Goal: Task Accomplishment & Management: Use online tool/utility

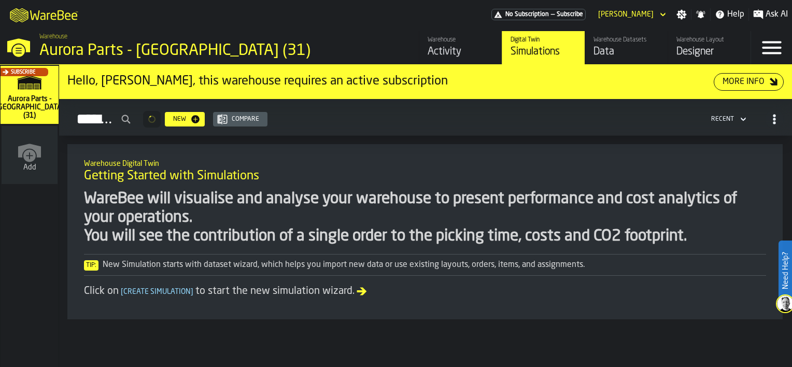
click at [606, 54] on div "Data" at bounding box center [627, 52] width 66 height 15
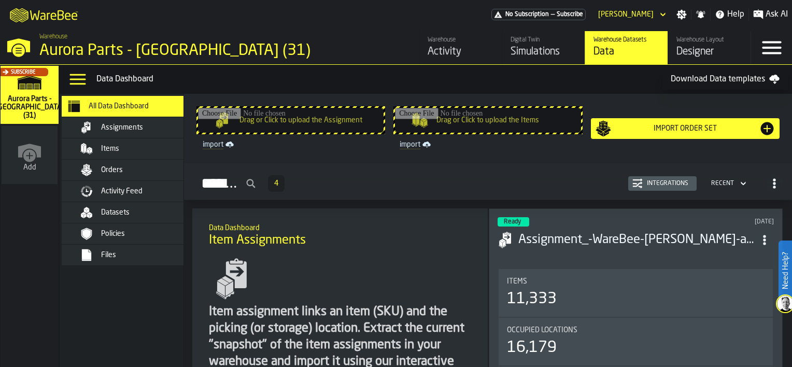
click at [661, 186] on div "Integrations" at bounding box center [668, 183] width 50 height 7
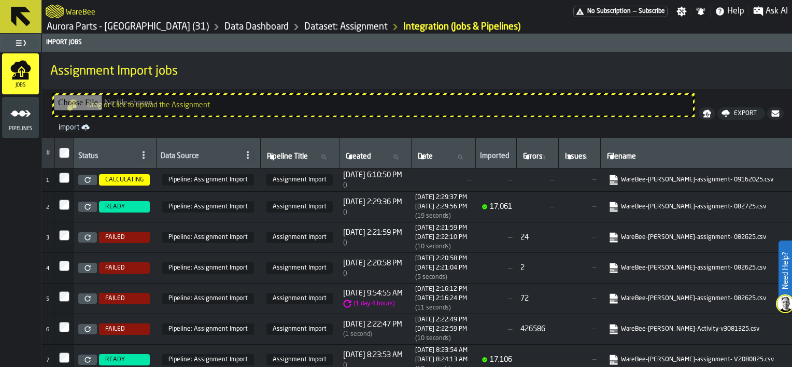
click at [19, 127] on span "Pipelines" at bounding box center [20, 129] width 37 height 6
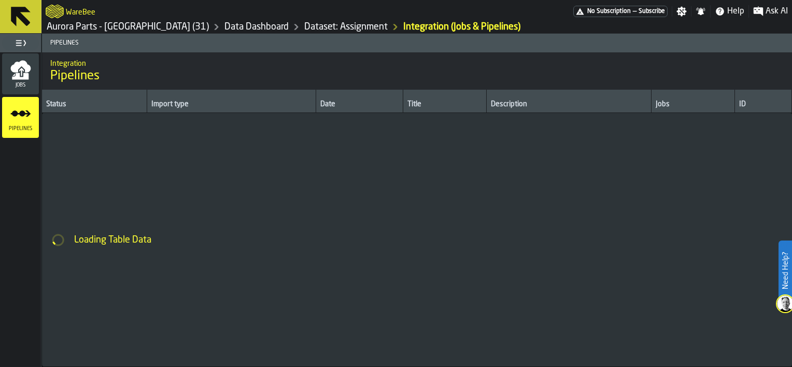
click at [22, 77] on icon "menu Jobs" at bounding box center [20, 76] width 17 height 7
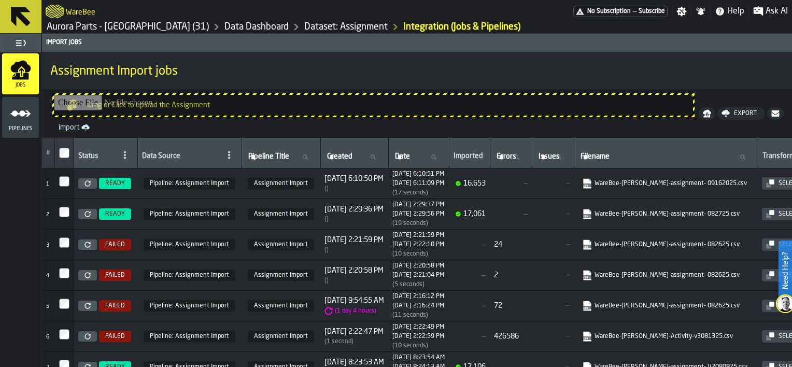
click at [304, 25] on link "Dataset: Assignment" at bounding box center [345, 26] width 83 height 11
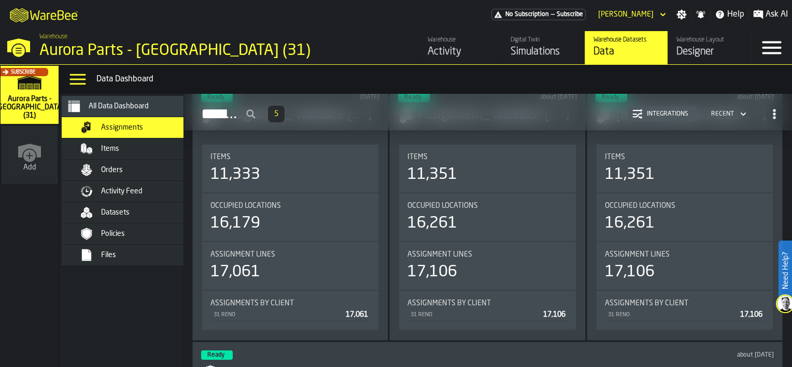
scroll to position [363, 0]
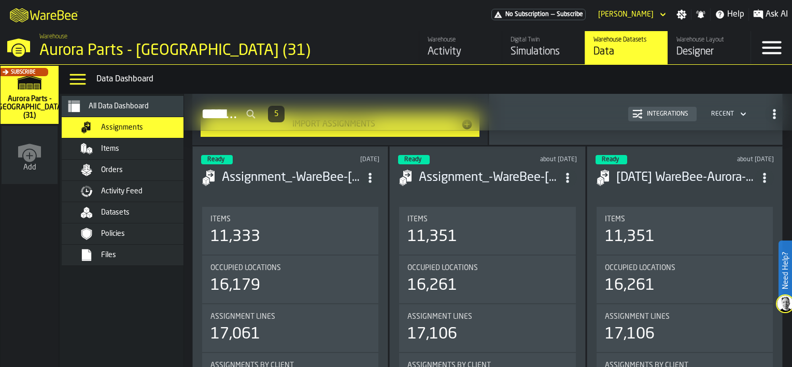
click at [110, 170] on span "Orders" at bounding box center [112, 170] width 22 height 8
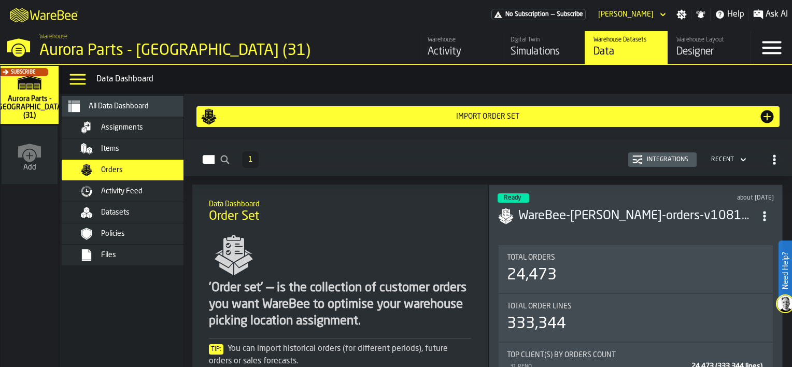
click at [655, 161] on div "Integrations" at bounding box center [668, 159] width 50 height 7
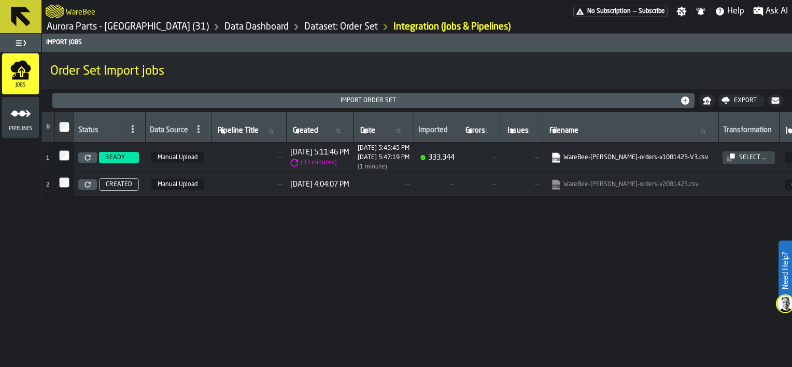
drag, startPoint x: 437, startPoint y: 363, endPoint x: 495, endPoint y: 363, distance: 58.1
click at [495, 363] on div "# Status Data Source Pipeline Title Pipeline Title Created Created Date Date Im…" at bounding box center [417, 239] width 750 height 255
click at [12, 116] on icon "menu Pipelines" at bounding box center [20, 113] width 21 height 21
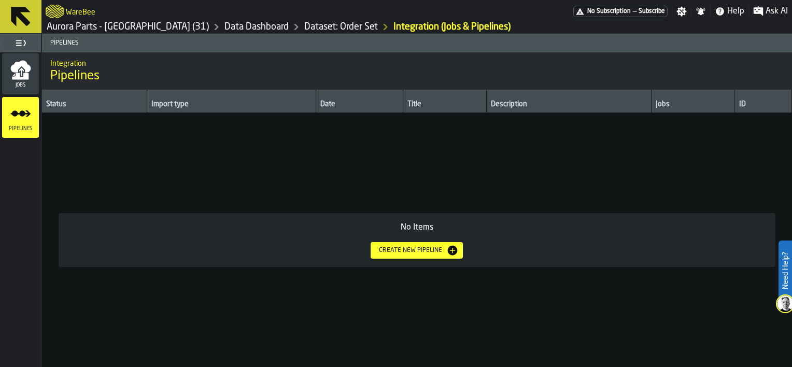
click at [429, 248] on div "Create new pipeline" at bounding box center [411, 250] width 72 height 7
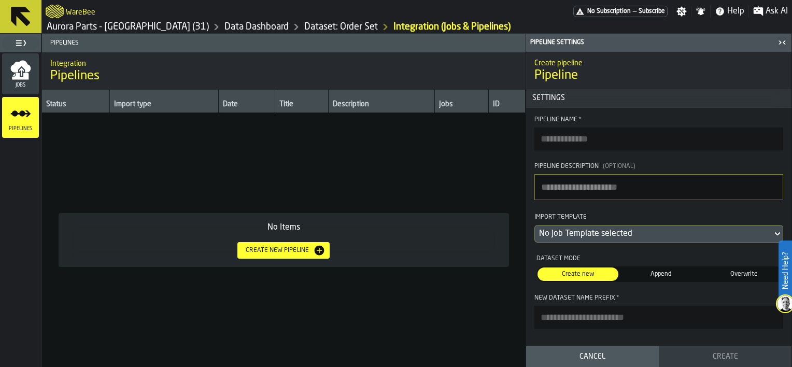
click at [585, 139] on input "Pipeline Name *" at bounding box center [659, 139] width 249 height 23
type input "**********"
click at [779, 231] on icon at bounding box center [778, 234] width 10 height 12
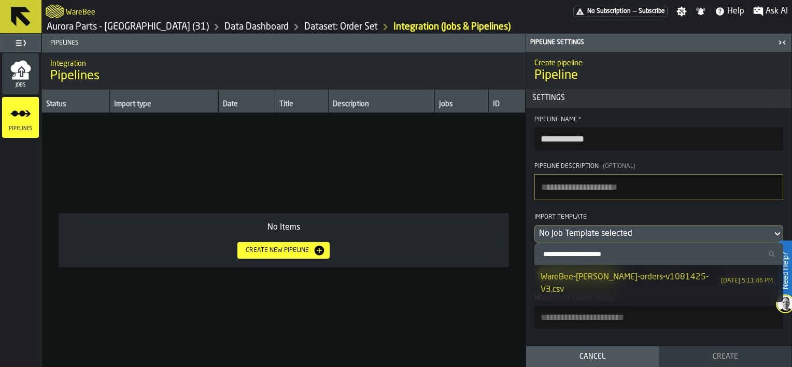
click at [589, 276] on div "WareBee-[PERSON_NAME]-orders-v1081425-V3.csv" at bounding box center [629, 283] width 176 height 25
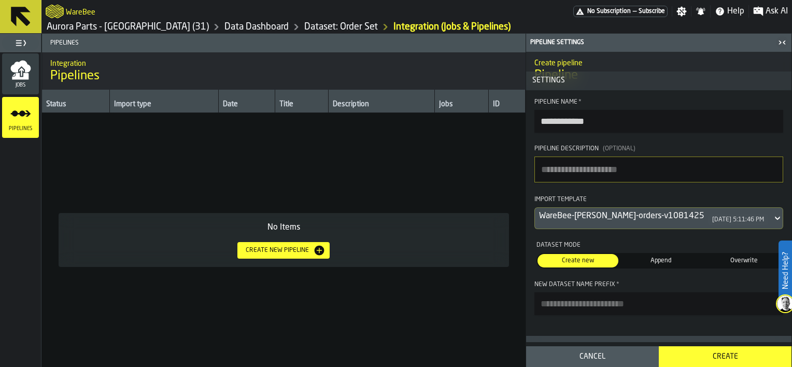
scroll to position [35, 0]
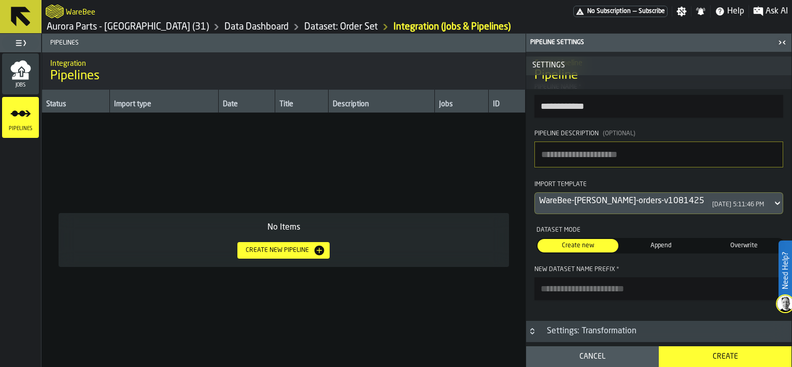
click at [608, 331] on div "Settings: Transformation" at bounding box center [592, 331] width 102 height 12
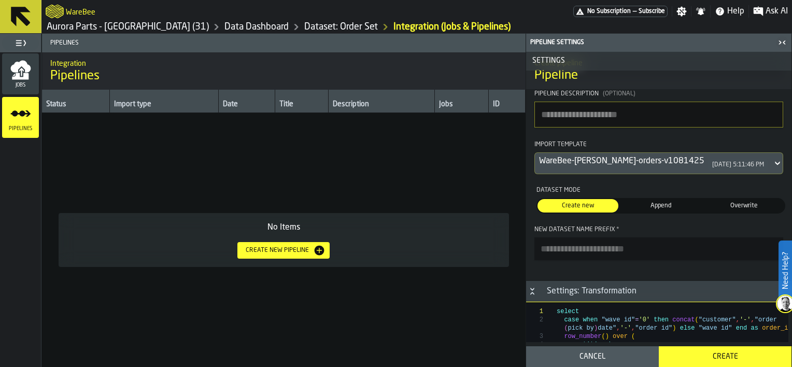
scroll to position [104, 0]
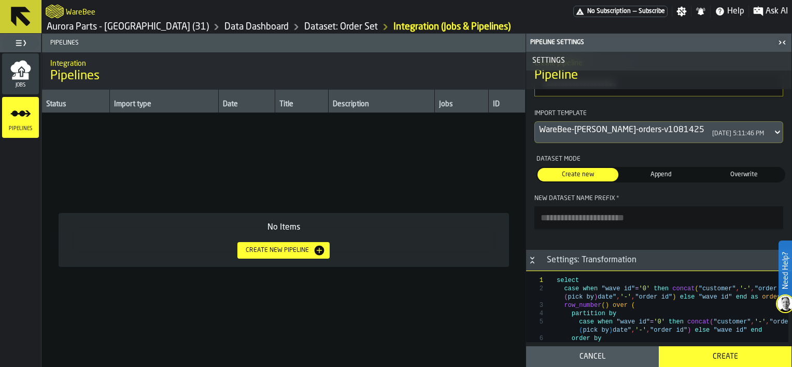
click at [651, 172] on span "Append" at bounding box center [661, 174] width 77 height 9
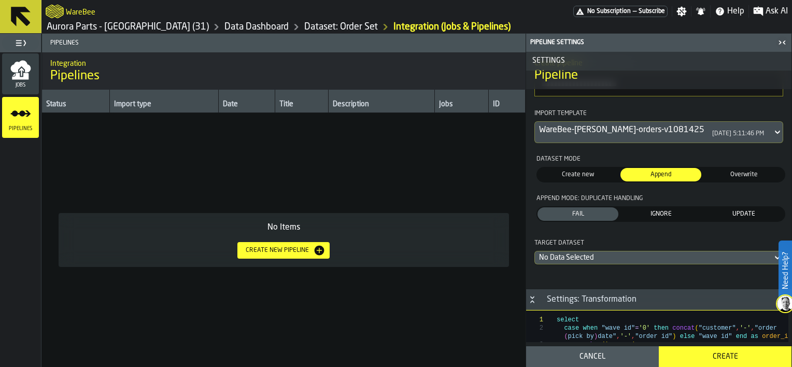
click at [658, 216] on span "IGNORE" at bounding box center [661, 213] width 77 height 9
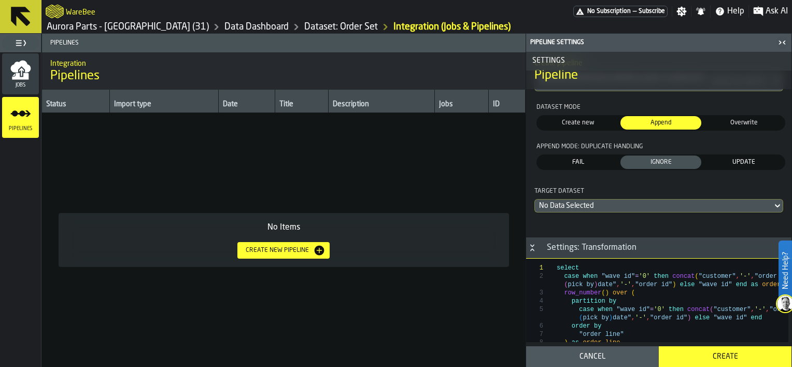
click at [775, 205] on icon at bounding box center [778, 206] width 10 height 12
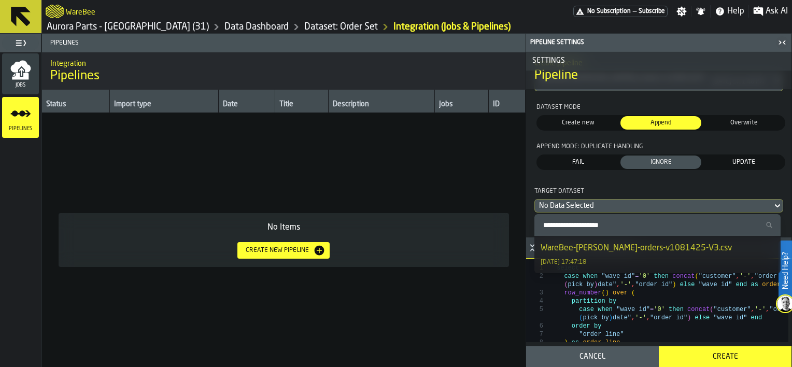
click at [676, 246] on div "WareBee-[PERSON_NAME]-orders-v1081425-V3.csv" at bounding box center [636, 248] width 191 height 12
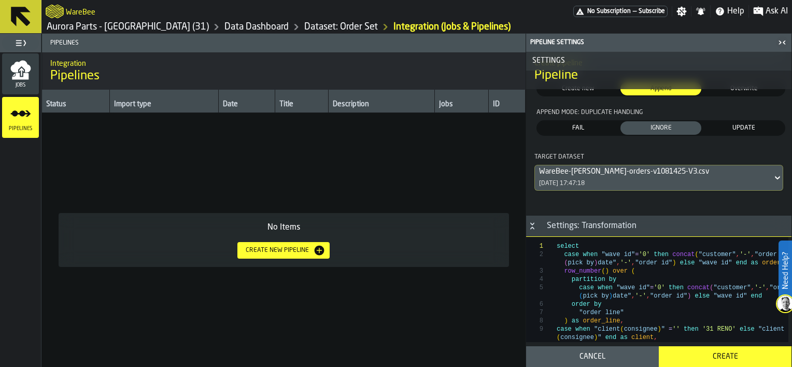
scroll to position [207, 0]
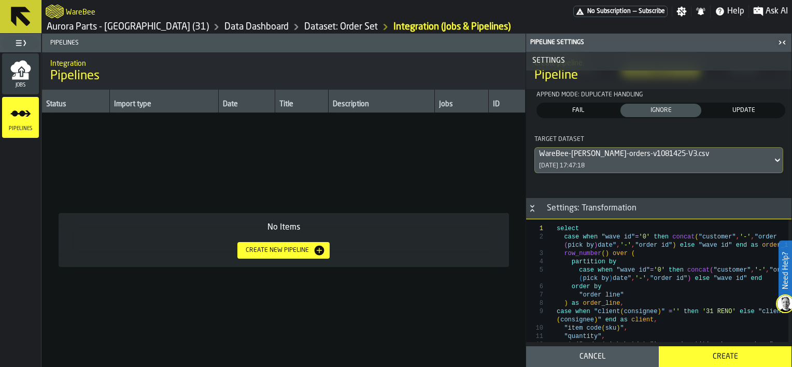
click at [734, 360] on div "Create" at bounding box center [725, 357] width 120 height 8
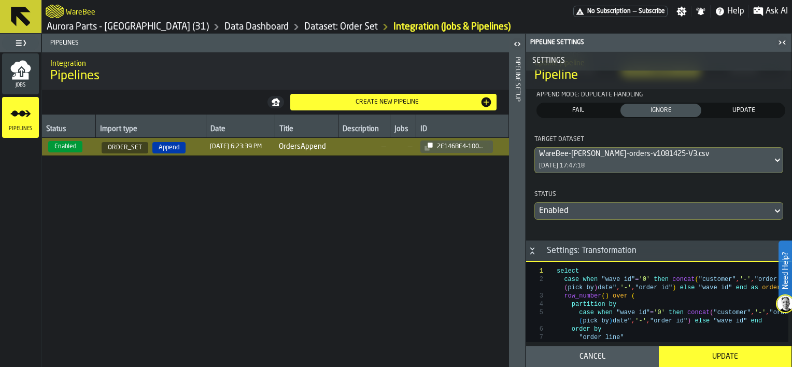
click at [512, 41] on icon "button-toggle-Open" at bounding box center [517, 44] width 12 height 12
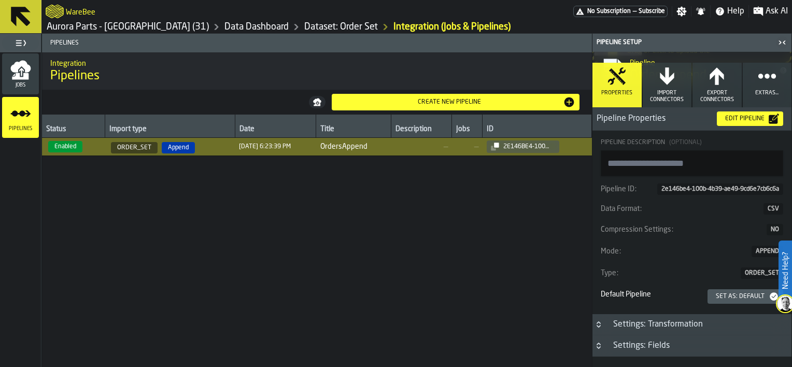
scroll to position [134, 0]
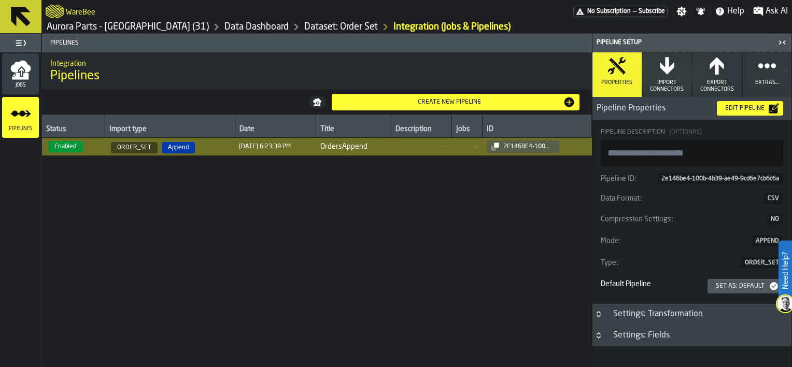
click at [735, 282] on div "Set as: Default" at bounding box center [745, 286] width 67 height 10
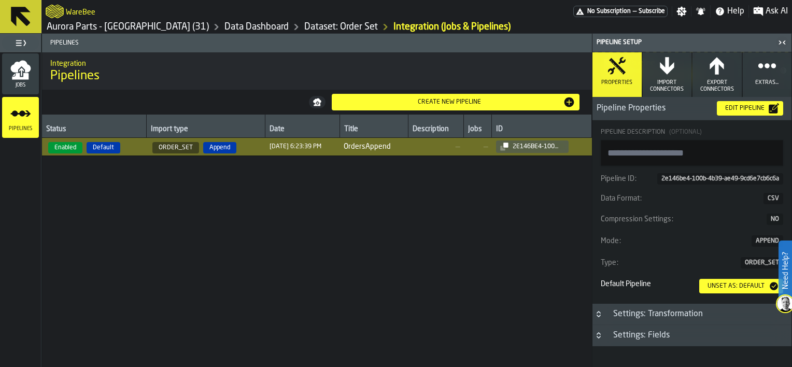
click at [666, 73] on icon "button" at bounding box center [667, 66] width 14 height 18
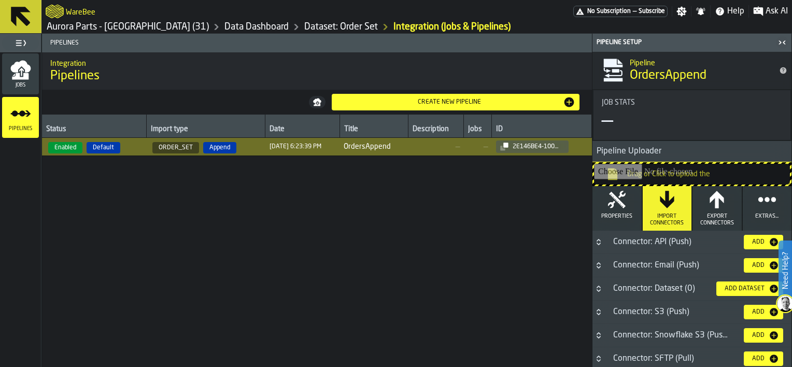
click at [759, 262] on div "Add" at bounding box center [758, 265] width 21 height 7
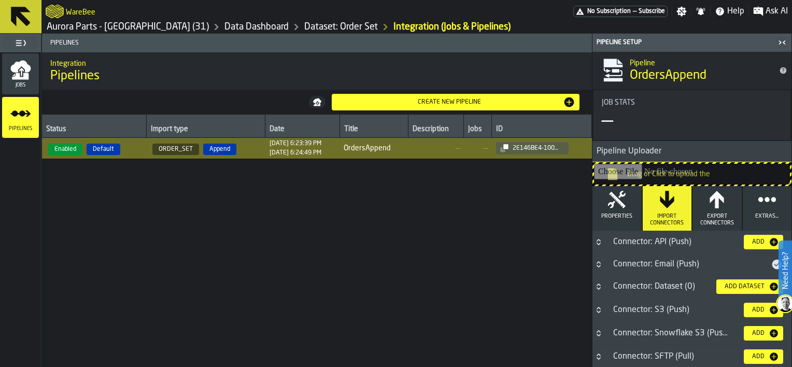
drag, startPoint x: 742, startPoint y: 284, endPoint x: 467, endPoint y: 243, distance: 278.4
click at [467, 243] on main "Jobs Pipelines Pipelines Integration Pipelines Create new pipeline Status Impor…" at bounding box center [396, 200] width 792 height 333
click at [773, 261] on icon "title-section-Connector: Email (Push)" at bounding box center [778, 264] width 10 height 10
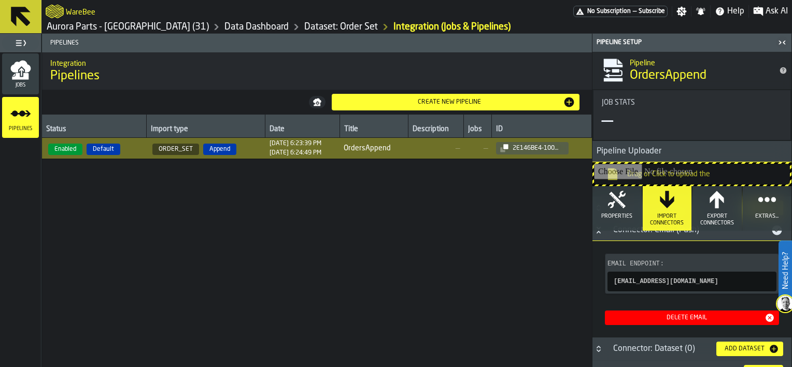
scroll to position [52, 0]
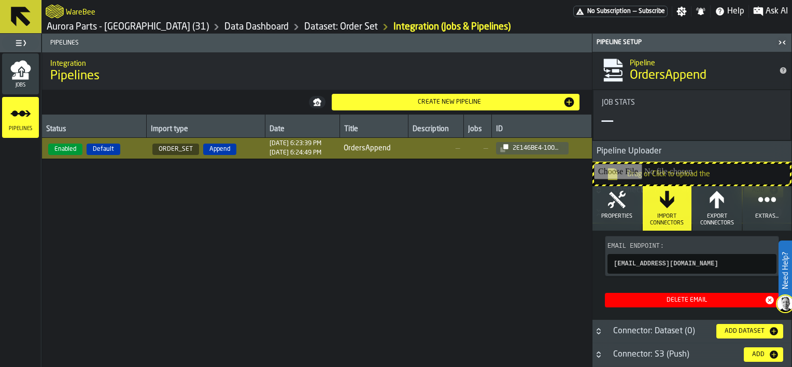
click at [0, 0] on icon "button-" at bounding box center [0, 0] width 0 height 0
click at [494, 278] on div "Status Import type Date Title Description Jobs ID Enabled Default ORDER_SET App…" at bounding box center [317, 241] width 550 height 253
click at [486, 241] on div "Status Import type Date Title Description Jobs ID Enabled Default ORDER_SET App…" at bounding box center [317, 241] width 550 height 253
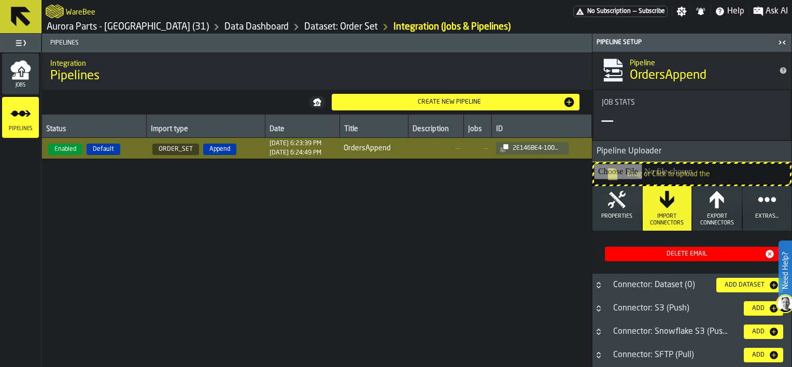
scroll to position [104, 0]
drag, startPoint x: 792, startPoint y: 336, endPoint x: 790, endPoint y: 323, distance: 13.1
click at [790, 323] on div "Pipeline Setup Pipeline OrdersAppend Job Stats — Pipeline Uploader Drag or Clic…" at bounding box center [692, 200] width 200 height 333
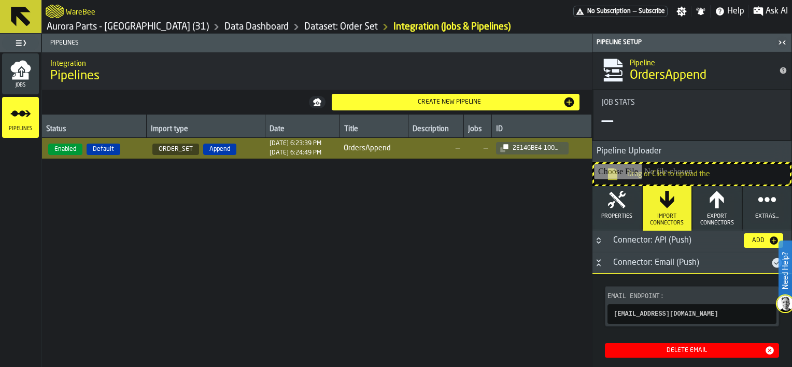
scroll to position [0, 0]
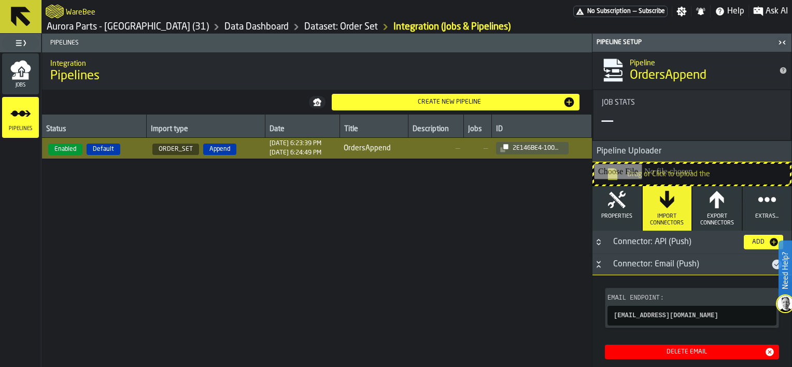
drag, startPoint x: 792, startPoint y: 214, endPoint x: 794, endPoint y: 245, distance: 31.2
click at [792, 245] on html "Need Help? WareBee No Subscription — Subscribe Settings Notifications Help Ask …" at bounding box center [396, 183] width 792 height 367
click at [527, 299] on div "Status Import type Date Title Description Jobs ID Enabled Default ORDER_SET App…" at bounding box center [317, 241] width 550 height 253
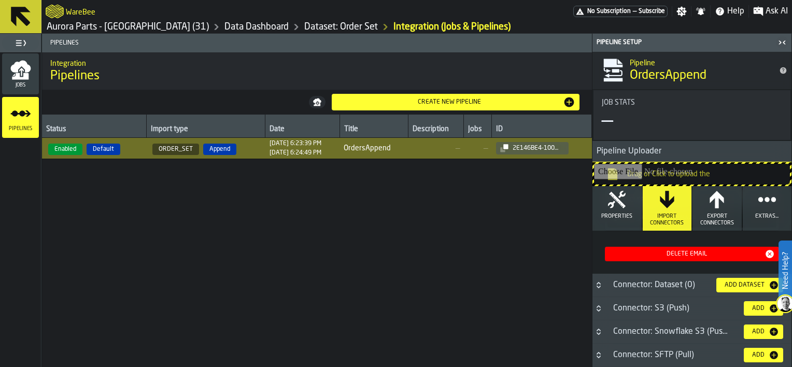
scroll to position [104, 0]
click at [225, 24] on link "Data Dashboard" at bounding box center [257, 26] width 64 height 11
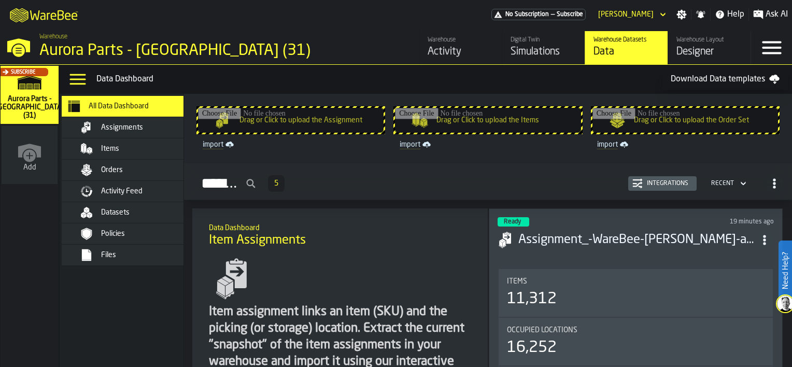
click at [117, 128] on span "Assignments" at bounding box center [122, 127] width 42 height 8
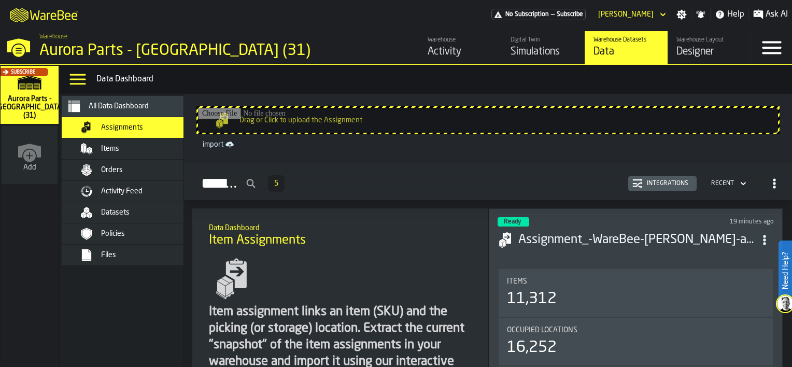
click at [119, 213] on span "Datasets" at bounding box center [115, 212] width 29 height 8
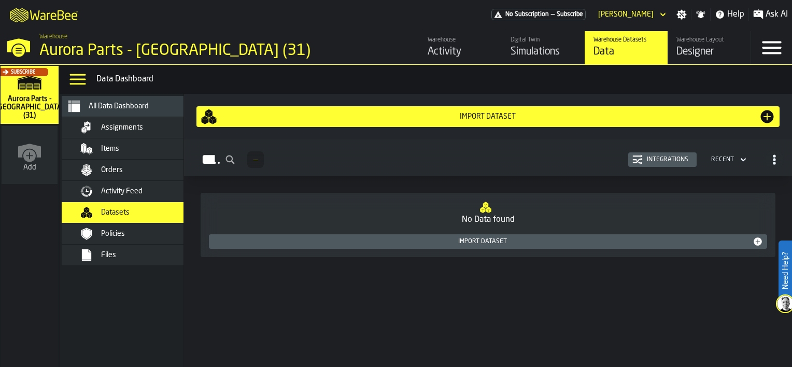
click at [123, 170] on div "Orders" at bounding box center [152, 170] width 102 height 8
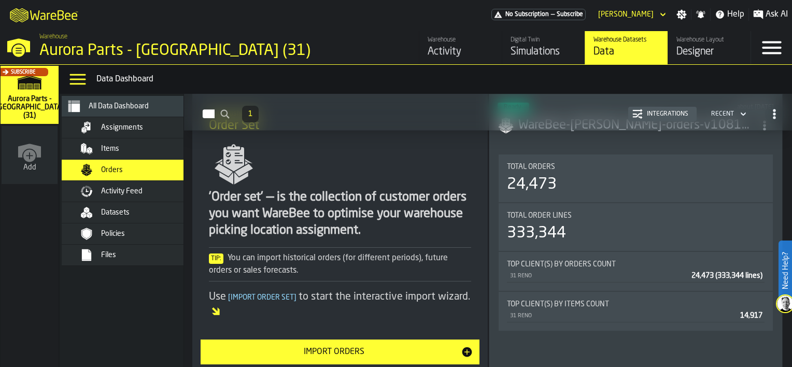
scroll to position [11, 0]
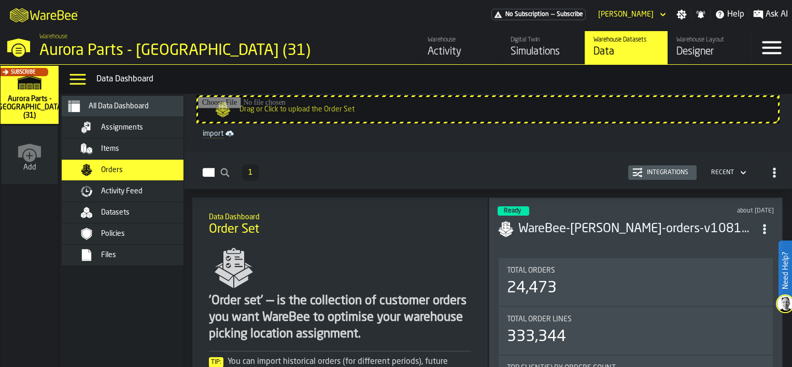
click at [119, 192] on span "Activity Feed" at bounding box center [121, 191] width 41 height 8
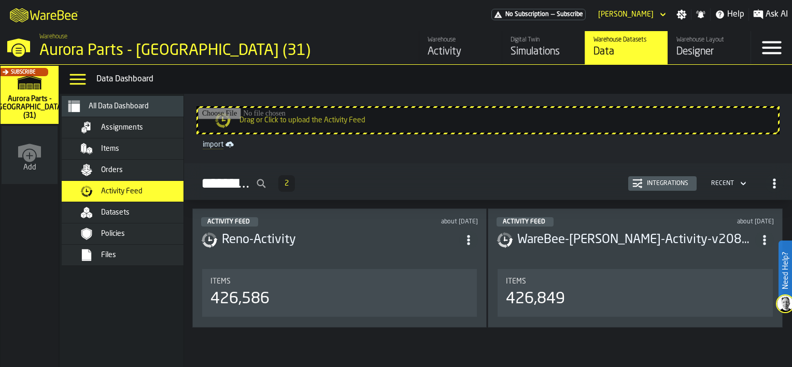
click at [643, 179] on div "Integrations" at bounding box center [663, 183] width 60 height 10
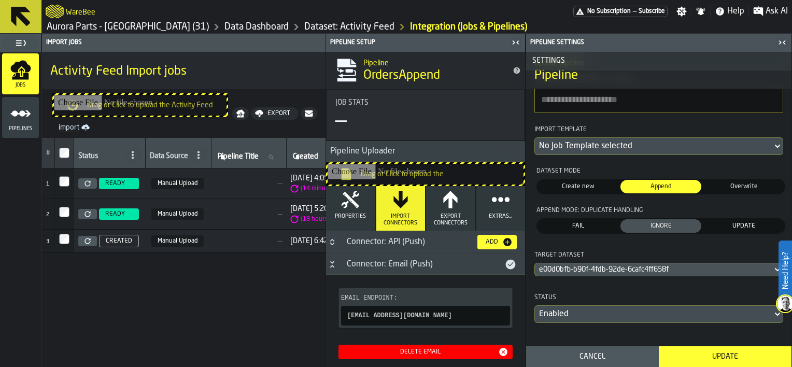
scroll to position [104, 0]
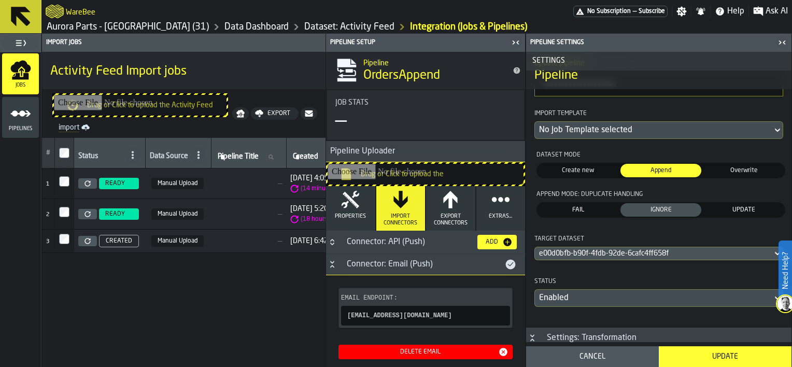
click at [308, 25] on link "Dataset: Activity Feed" at bounding box center [349, 26] width 90 height 11
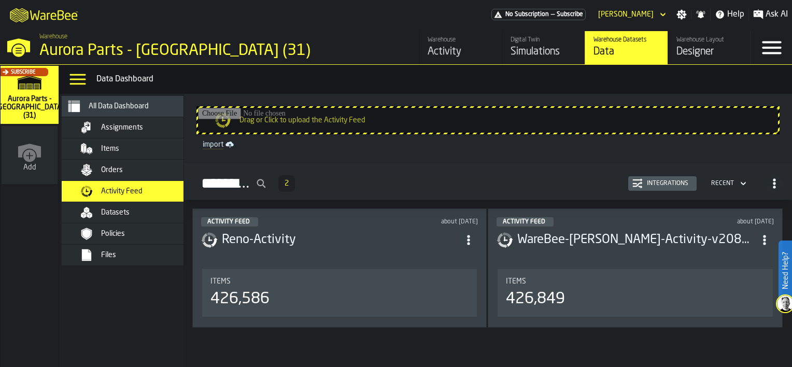
click at [656, 183] on div "Integrations" at bounding box center [668, 183] width 50 height 7
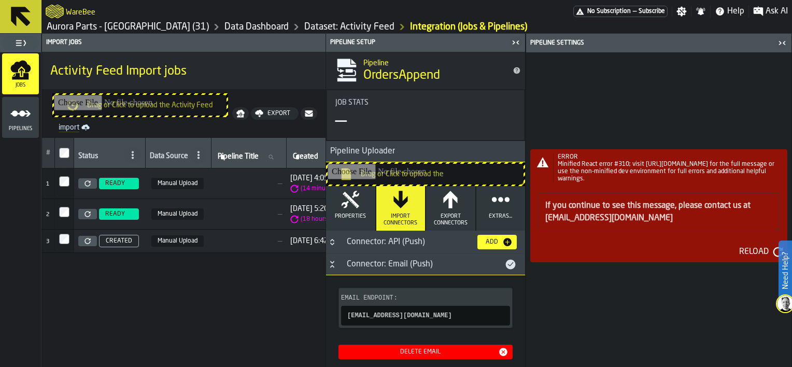
click at [785, 44] on icon "button-toggle-Close me" at bounding box center [784, 43] width 3 height 4
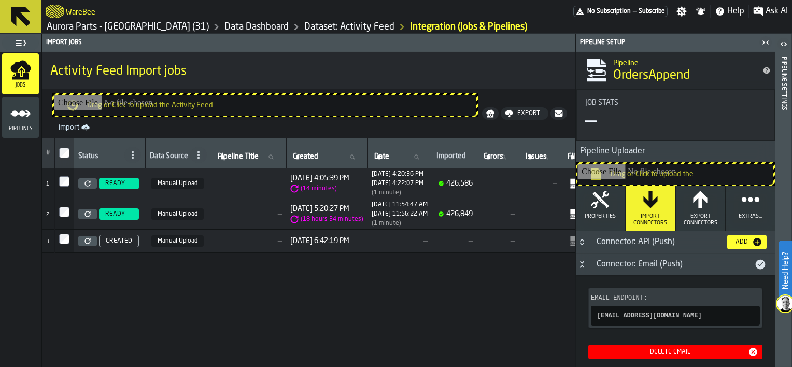
click at [766, 45] on icon "button-toggle-Close me" at bounding box center [766, 42] width 12 height 12
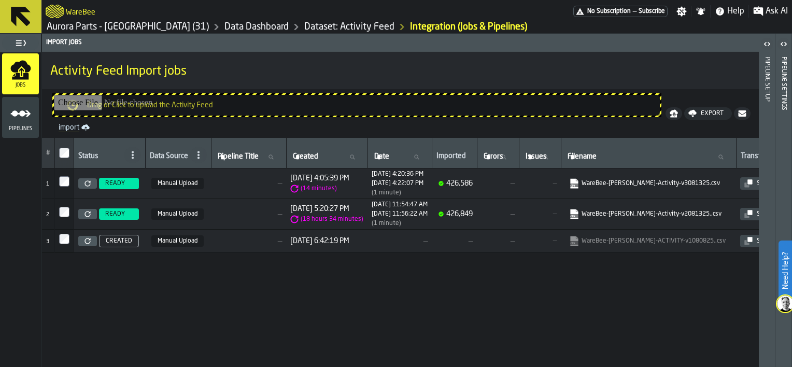
click at [245, 181] on span "—" at bounding box center [248, 183] width 67 height 8
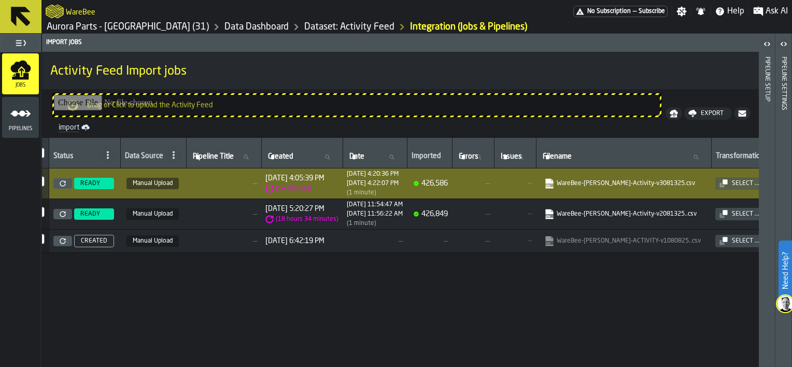
scroll to position [0, 22]
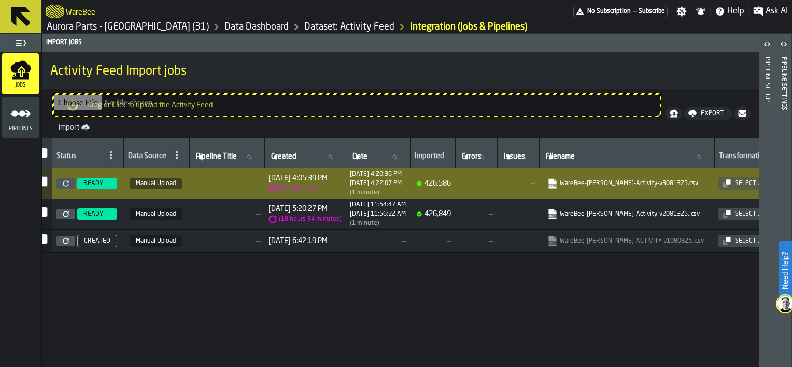
click at [342, 363] on div "# Status Data Source Pipeline Title Pipeline Title Created Created Date Date Im…" at bounding box center [378, 252] width 717 height 229
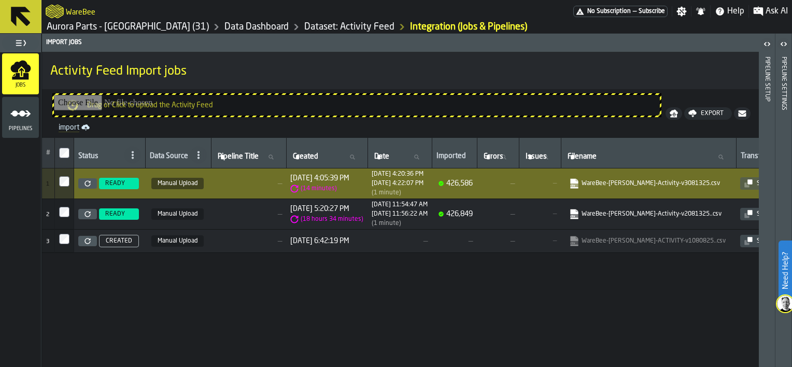
scroll to position [0, 32]
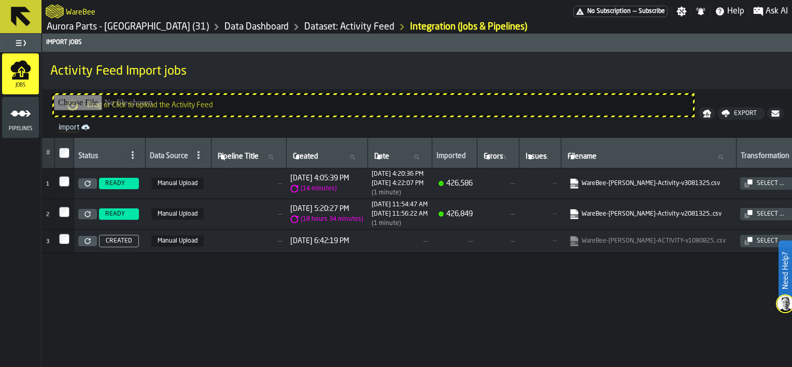
click at [243, 177] on td "—" at bounding box center [248, 183] width 75 height 31
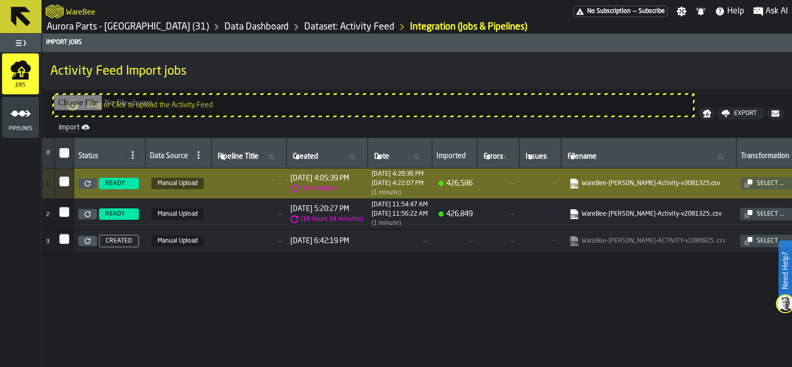
click at [219, 173] on td "—" at bounding box center [248, 183] width 75 height 31
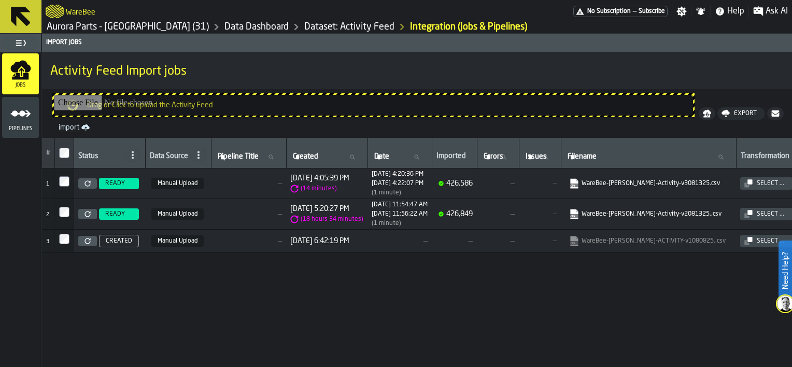
click at [221, 180] on span "—" at bounding box center [248, 183] width 67 height 8
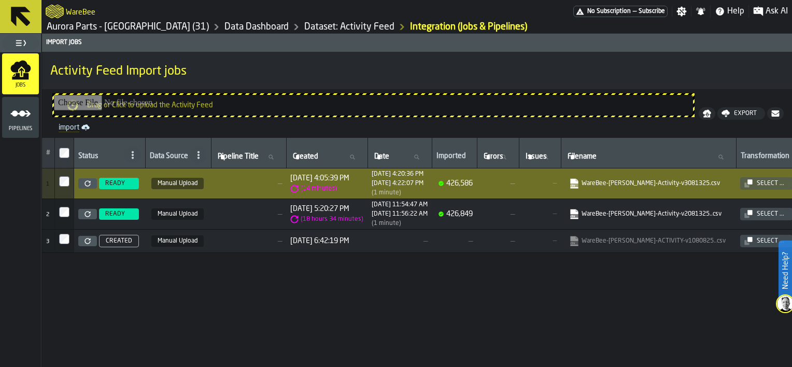
drag, startPoint x: 450, startPoint y: 363, endPoint x: 675, endPoint y: 364, distance: 224.5
click at [675, 364] on div "# Status Data Source Pipeline Title Pipeline Title Created Created Date Date Im…" at bounding box center [417, 252] width 750 height 229
click at [235, 179] on span "—" at bounding box center [248, 183] width 67 height 8
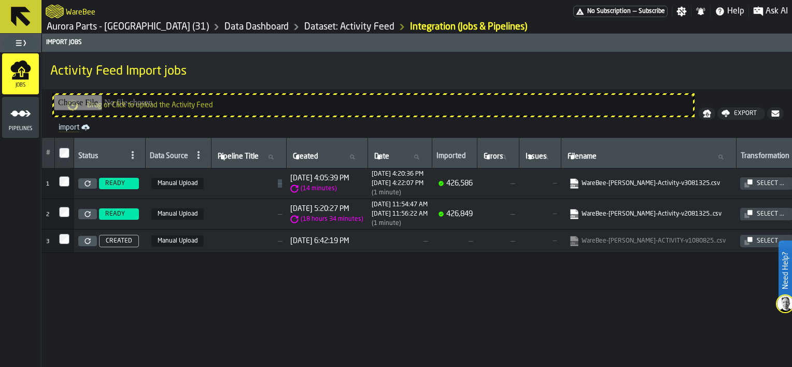
click at [235, 179] on span "—" at bounding box center [248, 183] width 67 height 8
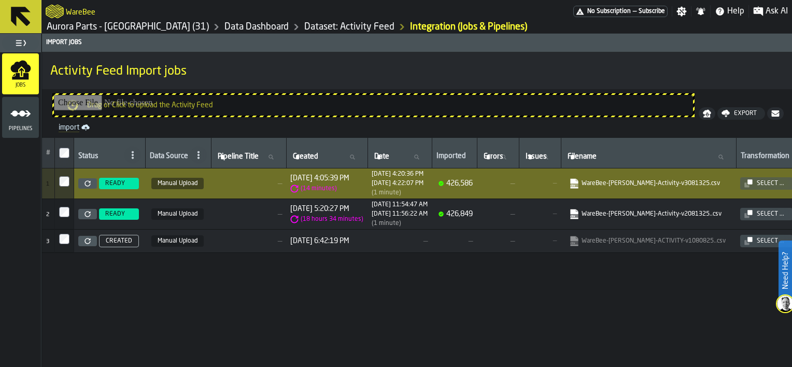
click at [235, 179] on span "—" at bounding box center [248, 183] width 67 height 8
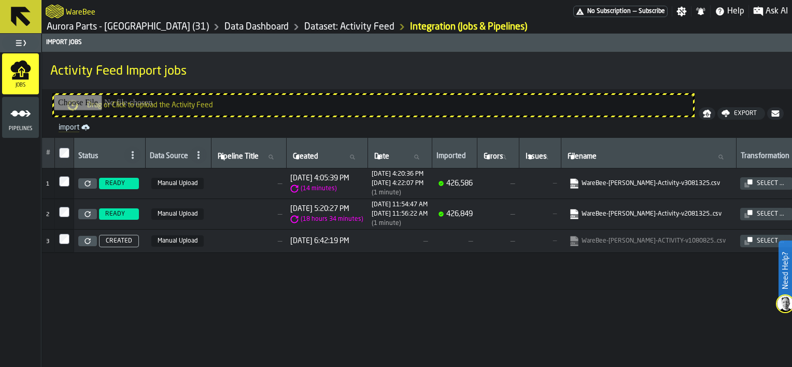
click at [235, 179] on span "—" at bounding box center [248, 183] width 67 height 8
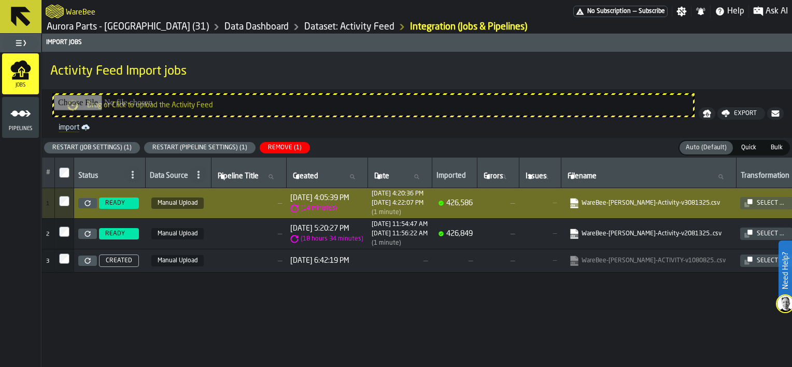
click at [27, 114] on polygon "menu Pipelines" at bounding box center [20, 113] width 20 height 6
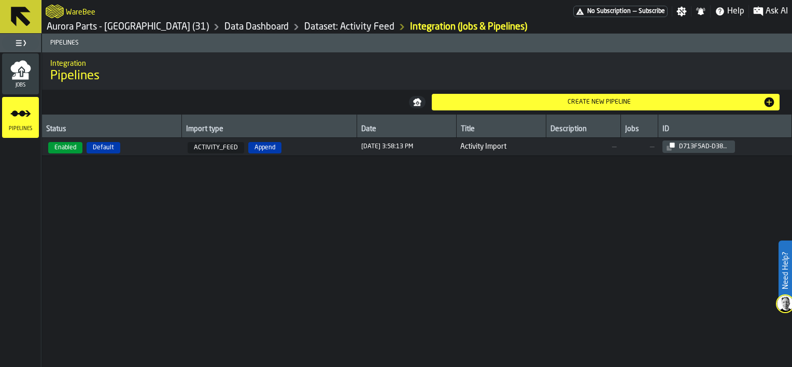
click at [307, 147] on span "ACTIVITY_FEED Append" at bounding box center [269, 146] width 167 height 13
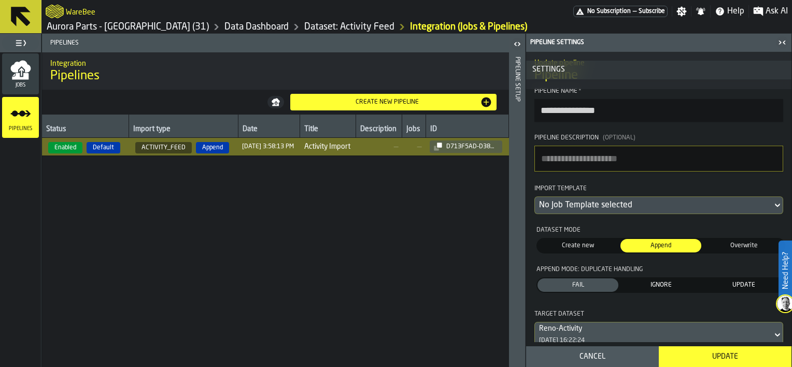
scroll to position [52, 0]
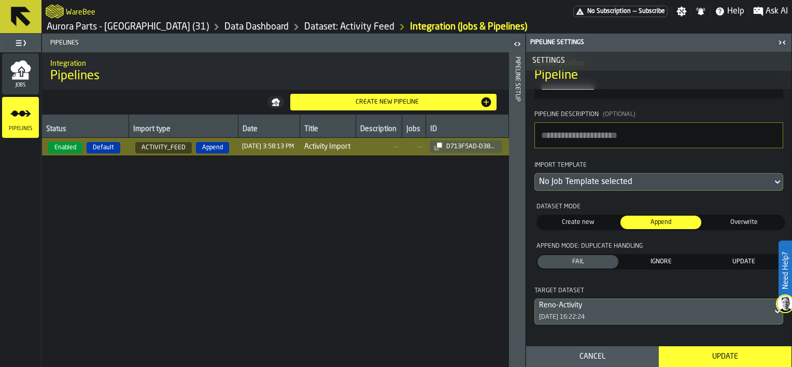
click at [516, 41] on icon "button-toggle-Open" at bounding box center [517, 44] width 12 height 12
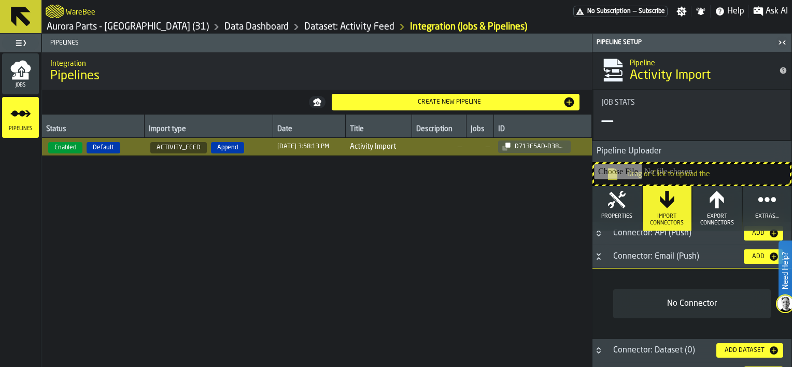
scroll to position [0, 0]
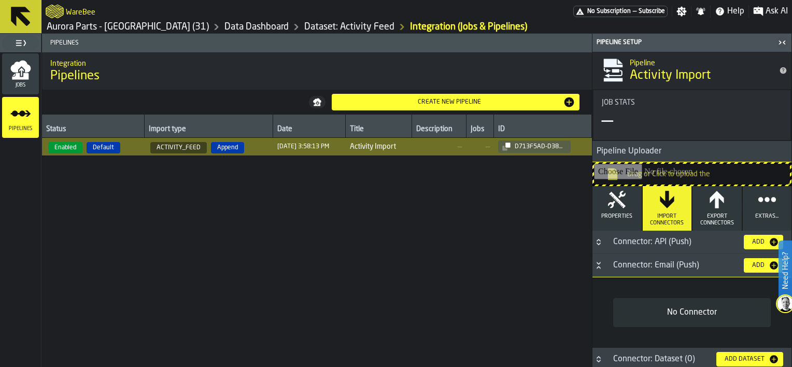
click at [757, 263] on div "Add" at bounding box center [758, 265] width 21 height 7
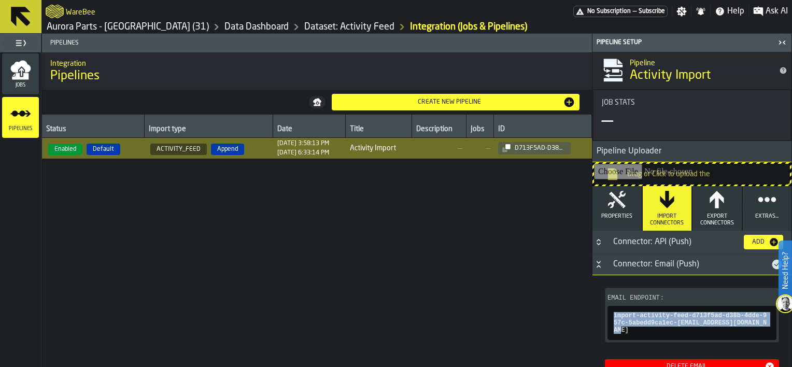
copy span "import-activity-feed-d713f5ad-d38b-4dde-957c-5abedd9ca1ec-[EMAIL_ADDRESS][DOMAI…"
click at [774, 264] on icon "title-section-Connector: Email (Push)" at bounding box center [777, 264] width 12 height 12
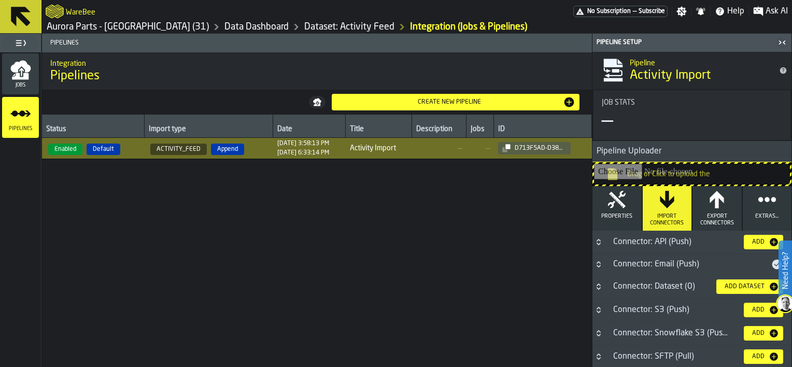
click at [27, 15] on icon at bounding box center [20, 16] width 25 height 25
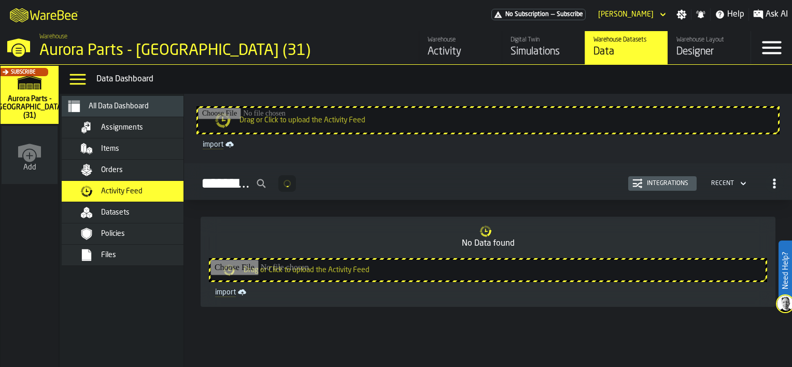
click at [557, 39] on div "Digital Twin" at bounding box center [544, 39] width 66 height 7
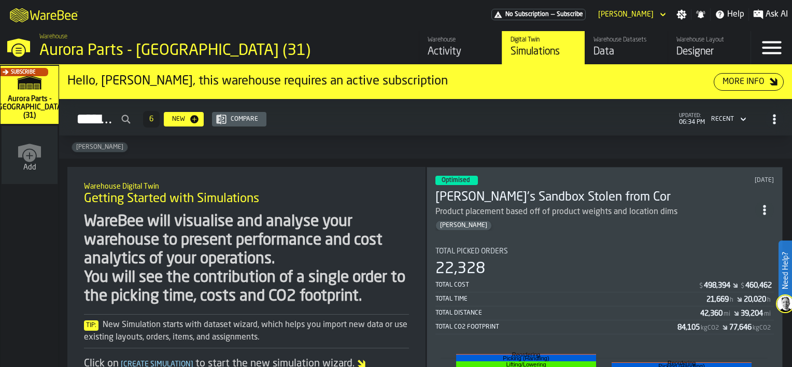
click at [585, 195] on h3 "[PERSON_NAME]'s Sandbox Stolen from Cor" at bounding box center [596, 197] width 320 height 17
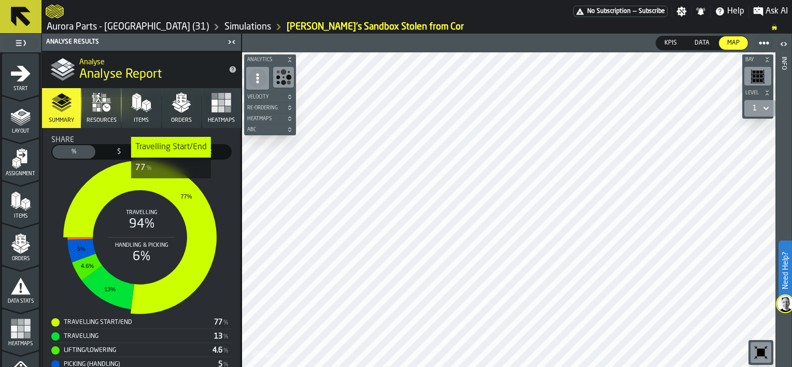
scroll to position [241, 0]
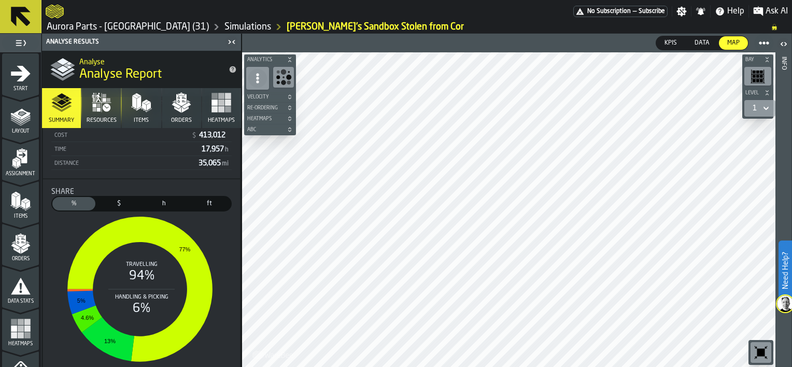
click at [124, 203] on span "$" at bounding box center [119, 203] width 39 height 9
click at [161, 201] on span "h" at bounding box center [164, 203] width 39 height 9
click at [212, 202] on span "ft" at bounding box center [209, 203] width 39 height 9
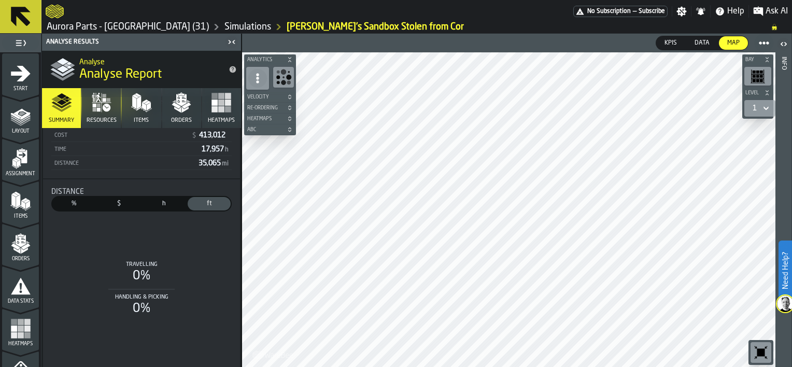
click at [119, 205] on span "$" at bounding box center [119, 203] width 39 height 9
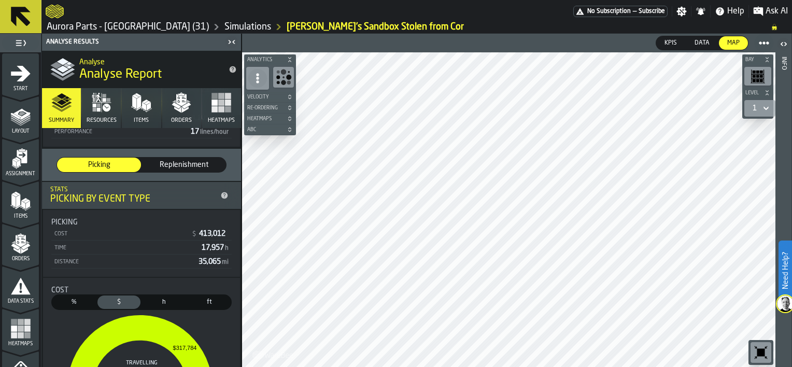
scroll to position [137, 0]
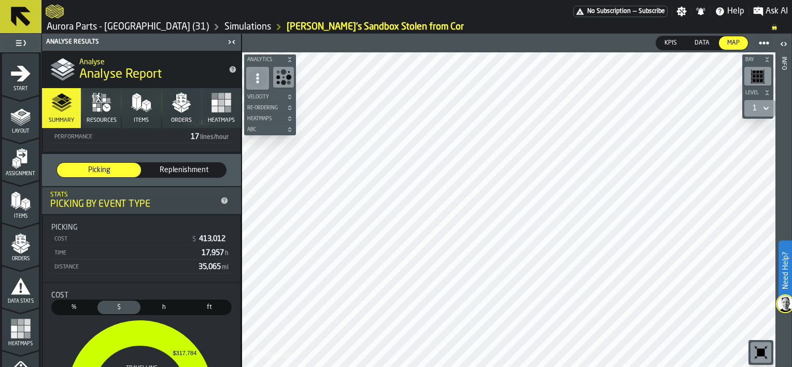
click at [131, 108] on icon "button" at bounding box center [141, 102] width 21 height 21
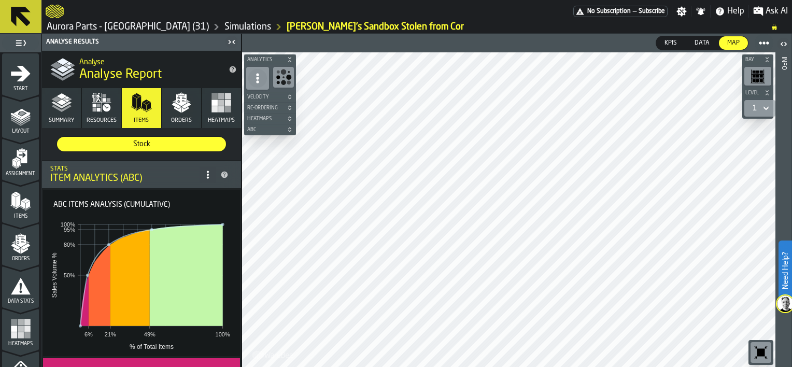
click at [96, 104] on icon "button" at bounding box center [98, 106] width 4 height 4
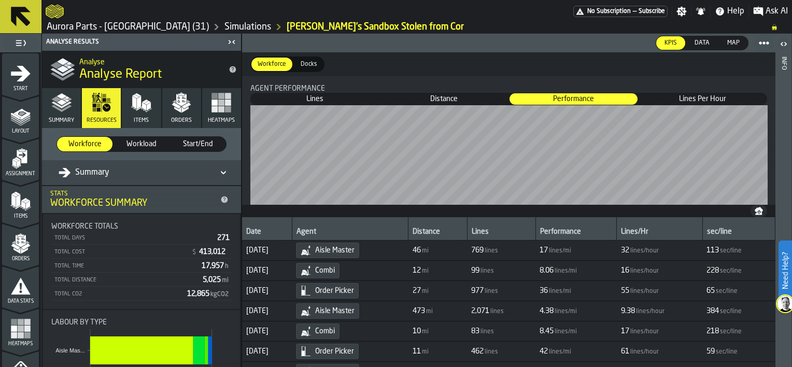
click at [225, 110] on rect "button" at bounding box center [228, 109] width 6 height 6
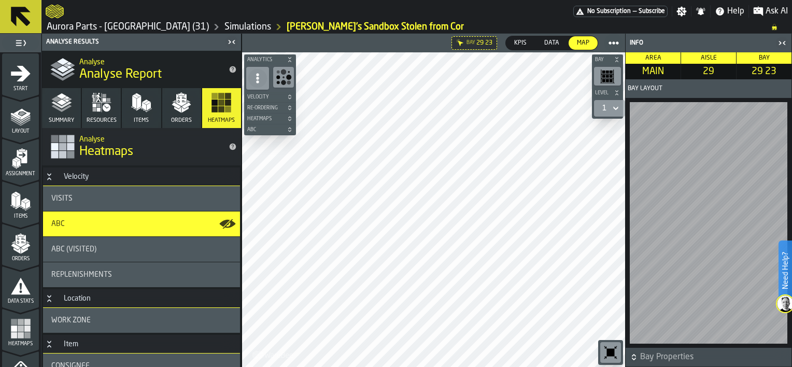
click at [265, 116] on span "Heatmaps" at bounding box center [264, 119] width 39 height 6
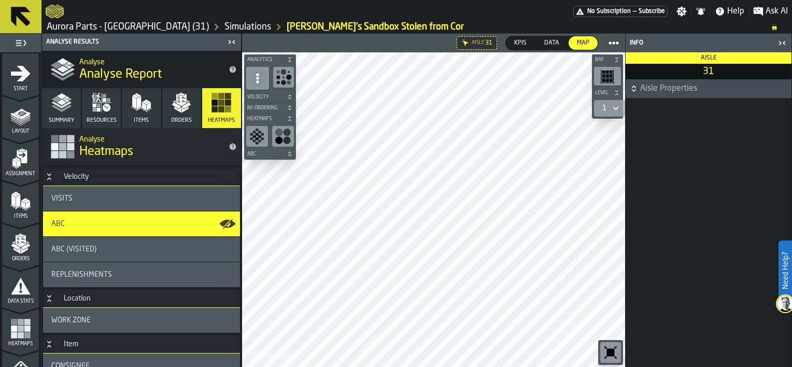
click at [225, 27] on link "Simulations" at bounding box center [248, 26] width 47 height 11
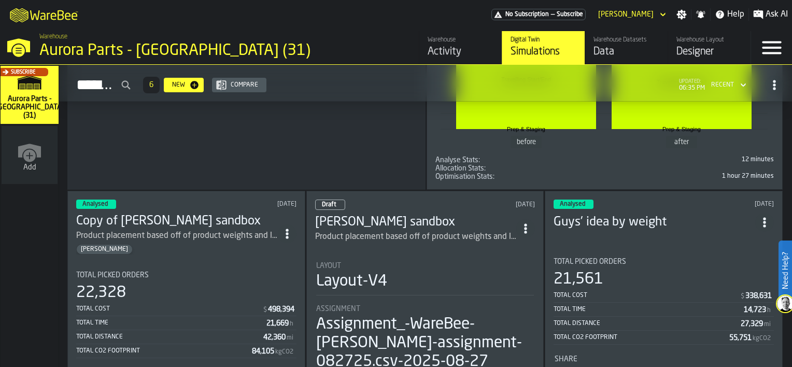
scroll to position [363, 0]
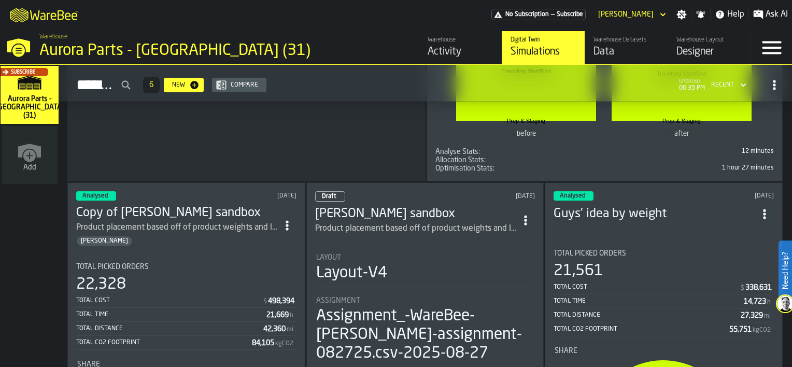
click at [462, 209] on h3 "[PERSON_NAME] sandbox" at bounding box center [416, 214] width 202 height 17
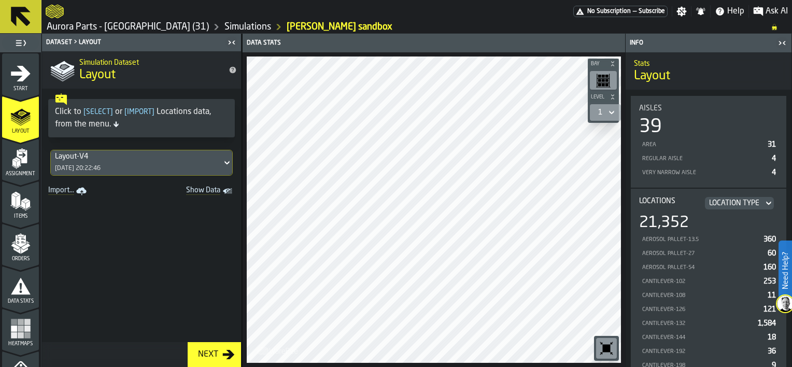
drag, startPoint x: 6, startPoint y: 330, endPoint x: 38, endPoint y: 306, distance: 39.6
click at [6, 330] on div "Heatmaps" at bounding box center [20, 332] width 37 height 29
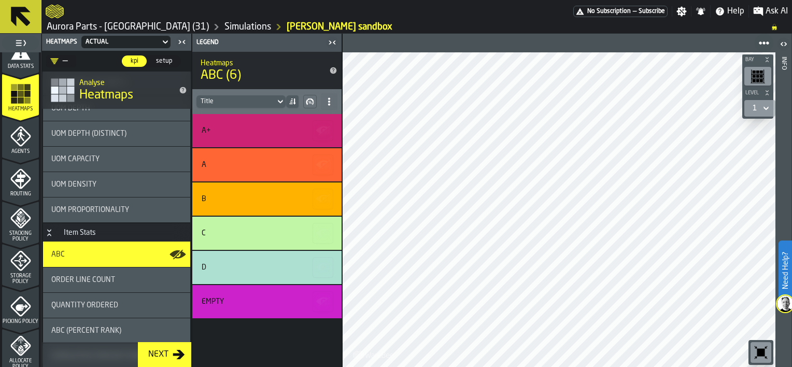
scroll to position [259, 0]
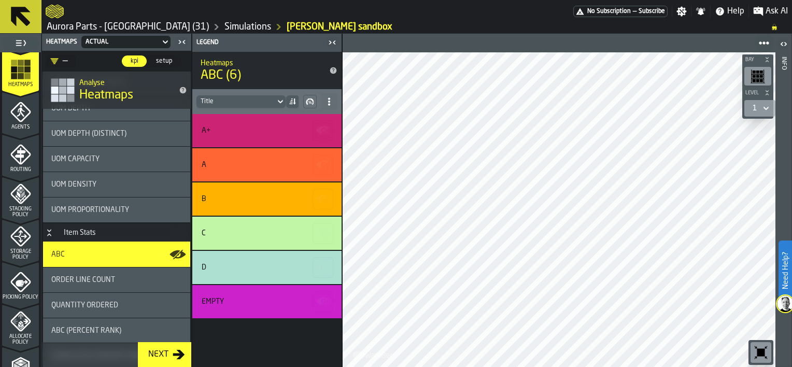
click at [10, 241] on icon "menu Storage Policy" at bounding box center [20, 236] width 21 height 21
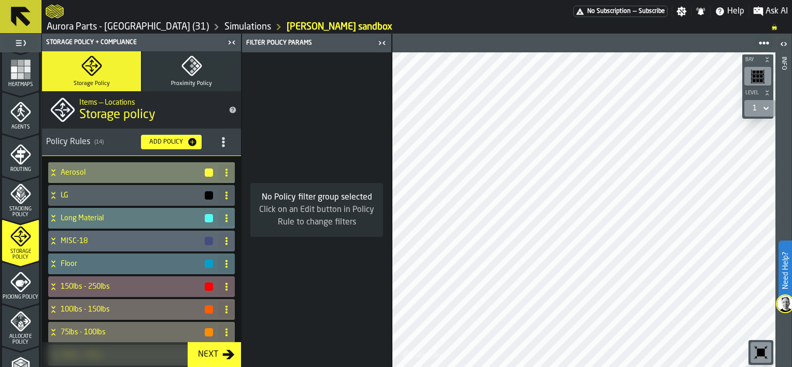
click at [50, 172] on icon at bounding box center [53, 173] width 10 height 8
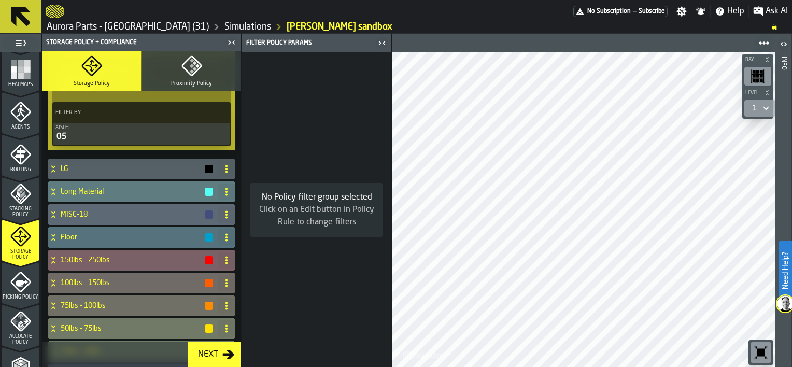
click at [52, 261] on icon at bounding box center [53, 260] width 10 height 8
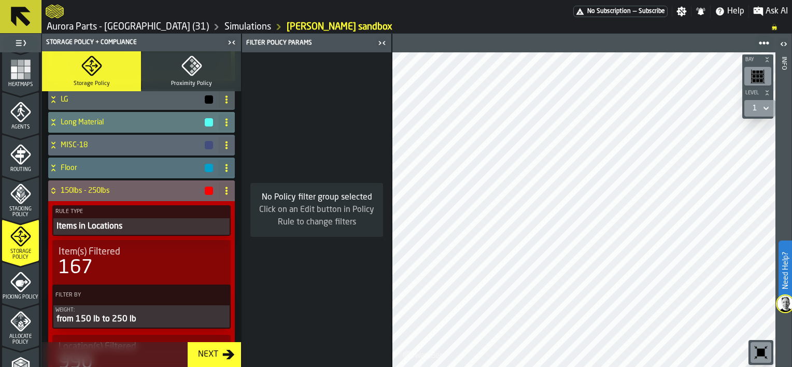
scroll to position [311, 0]
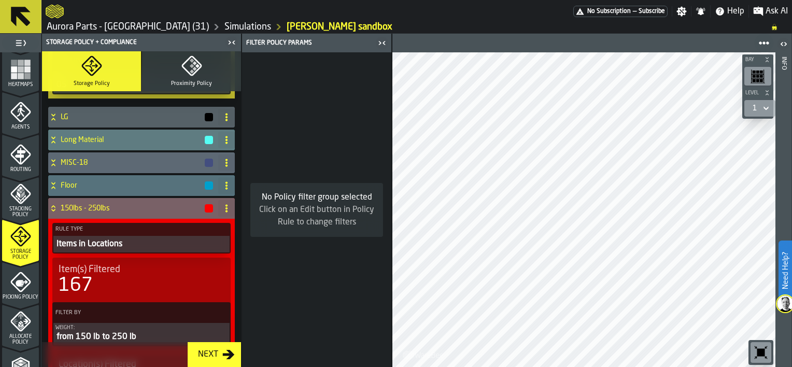
click at [53, 211] on icon at bounding box center [53, 210] width 4 height 3
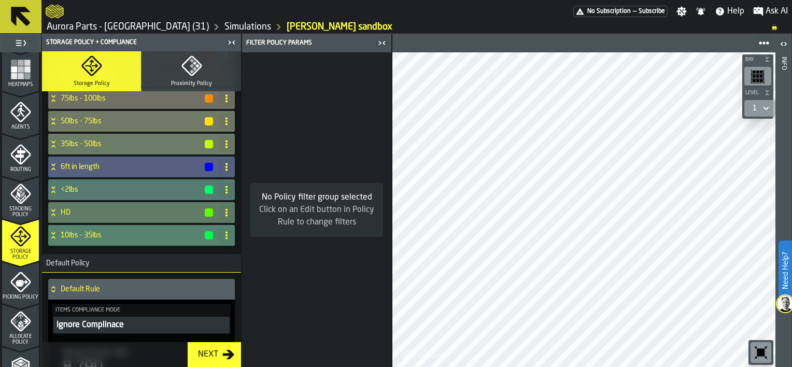
scroll to position [415, 0]
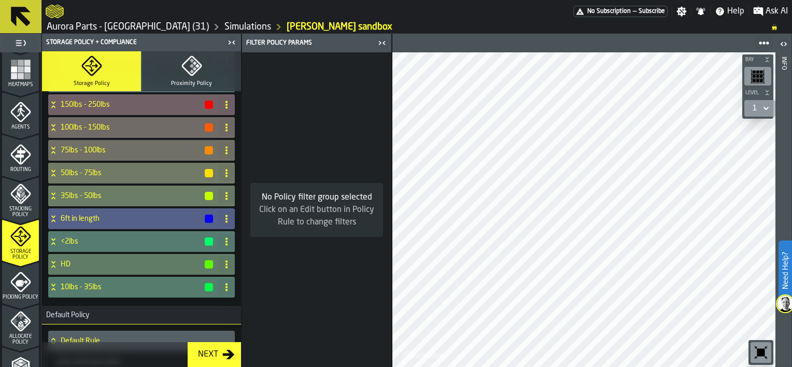
click at [49, 218] on icon at bounding box center [53, 219] width 10 height 8
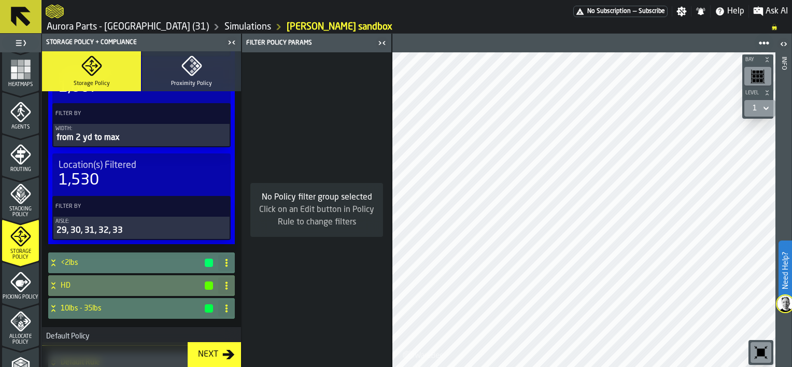
scroll to position [674, 0]
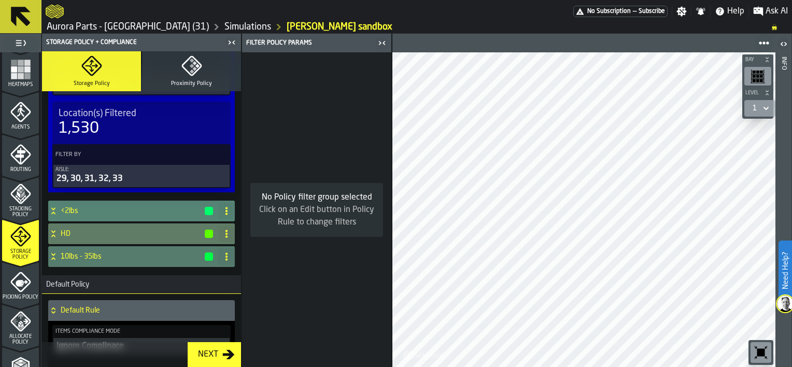
click at [53, 209] on icon at bounding box center [53, 211] width 10 height 8
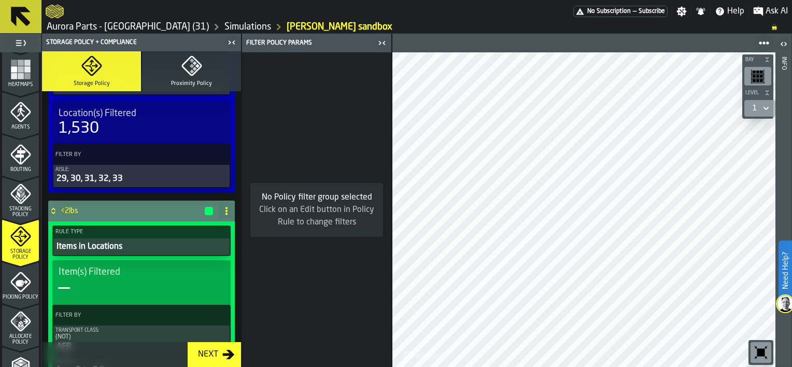
click at [52, 210] on icon at bounding box center [53, 209] width 4 height 3
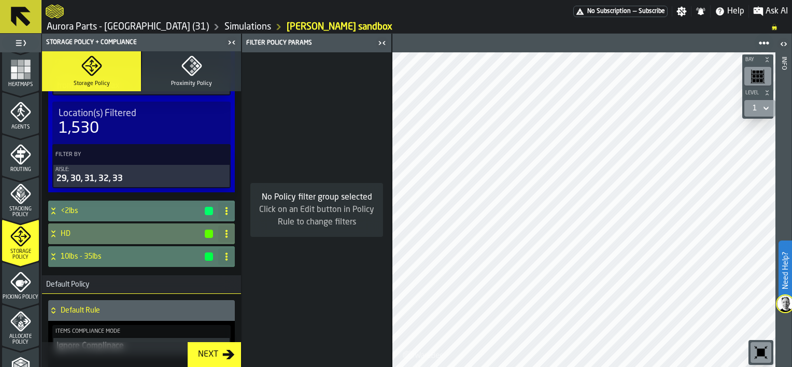
click at [16, 18] on icon at bounding box center [20, 16] width 25 height 25
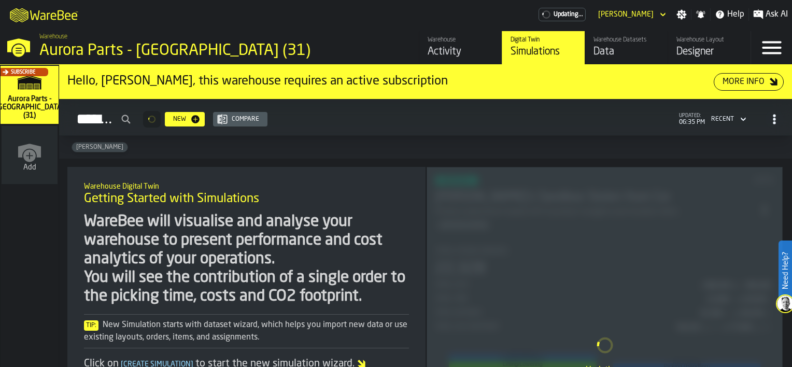
click at [616, 48] on div "Data" at bounding box center [627, 52] width 66 height 15
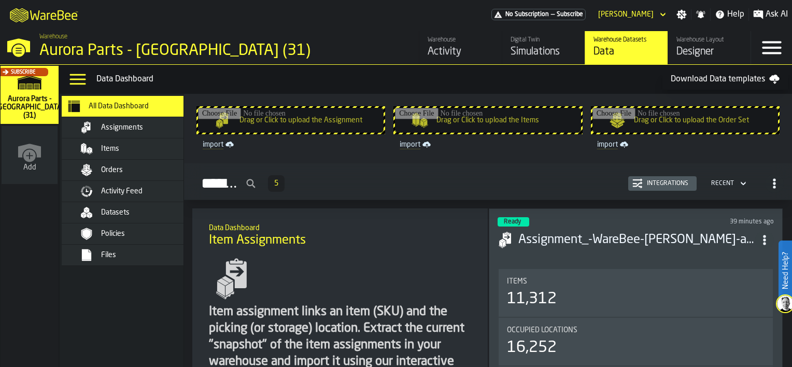
click at [114, 164] on div "Orders" at bounding box center [139, 170] width 127 height 12
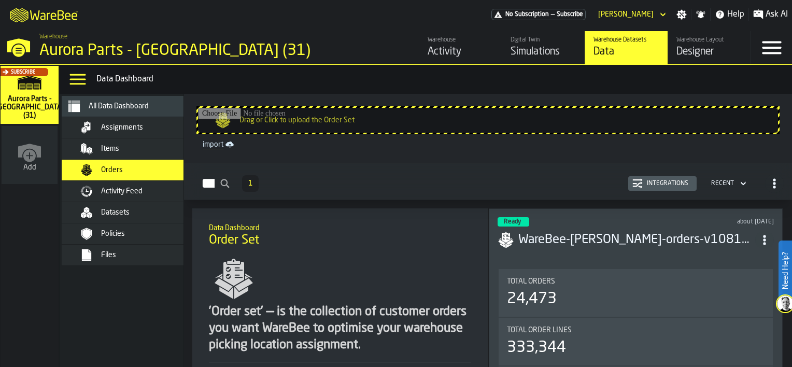
click at [640, 177] on button "Integrations" at bounding box center [662, 183] width 68 height 15
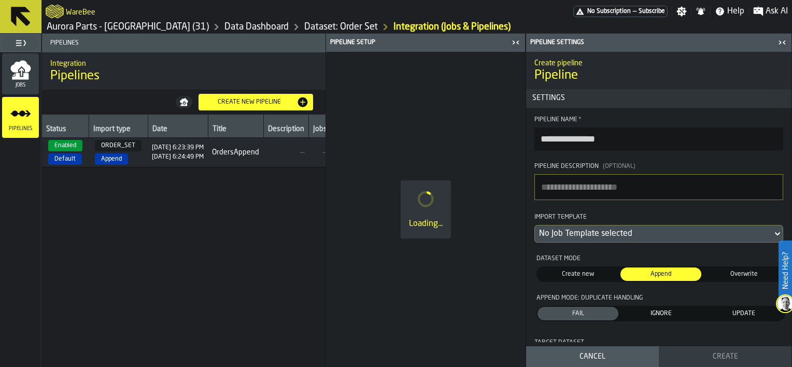
click at [18, 76] on icon "menu Jobs" at bounding box center [20, 76] width 17 height 7
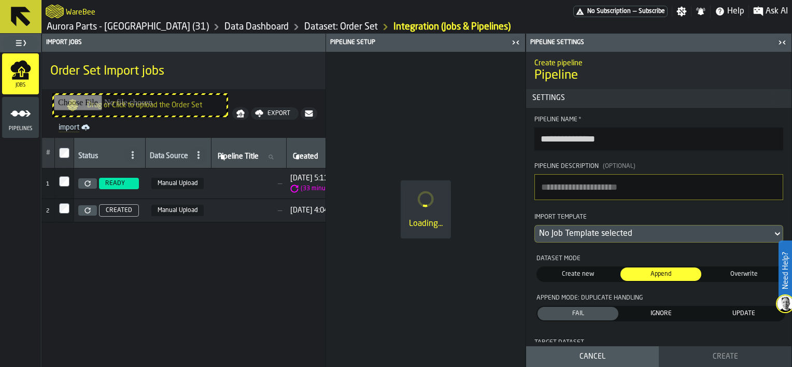
click at [22, 79] on icon "menu Jobs" at bounding box center [20, 76] width 17 height 7
click at [515, 43] on icon "button-toggle-Close me" at bounding box center [513, 42] width 3 height 4
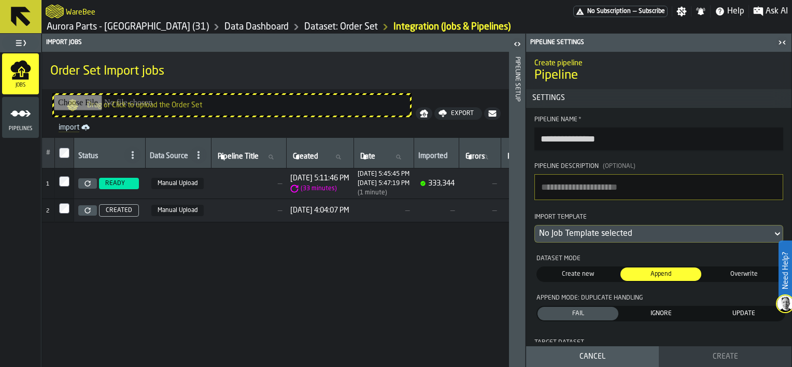
click at [516, 41] on icon "button-toggle-Open" at bounding box center [517, 44] width 12 height 12
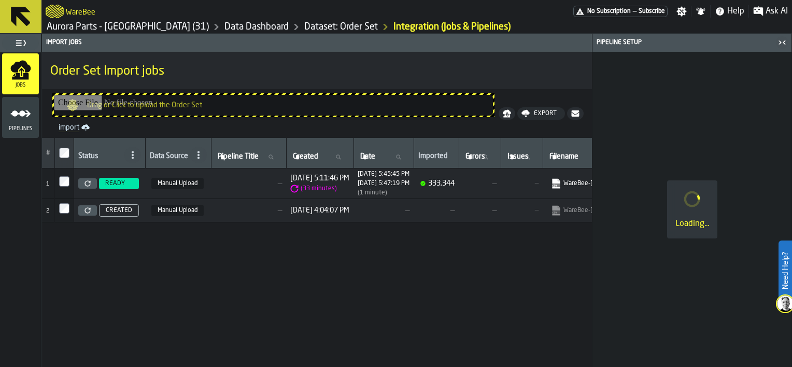
click at [782, 41] on icon "button-toggle-Close me" at bounding box center [782, 42] width 12 height 12
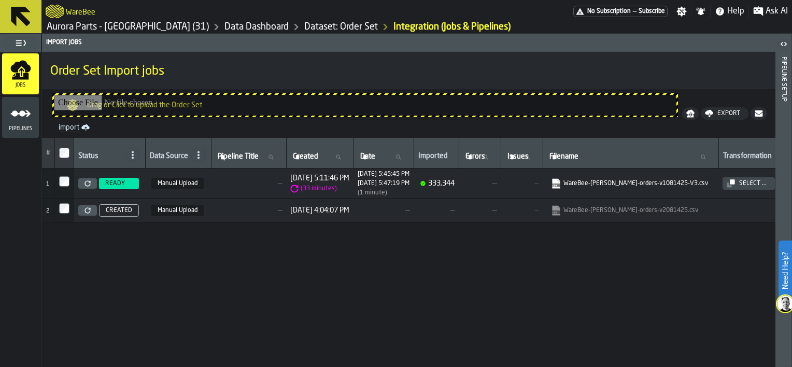
click at [780, 42] on icon "button-toggle-Open" at bounding box center [784, 44] width 12 height 12
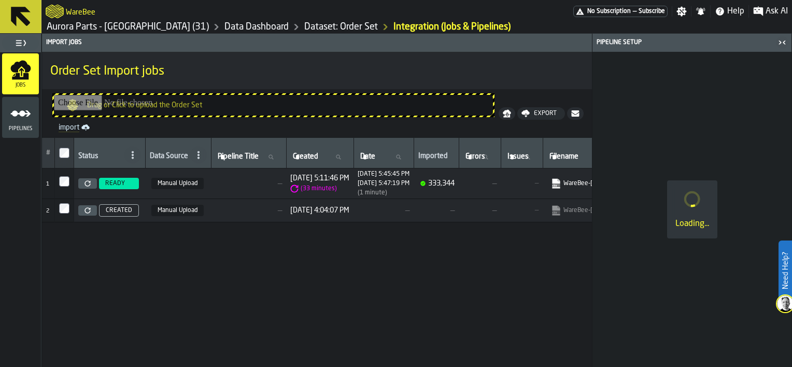
click at [229, 179] on span "—" at bounding box center [248, 183] width 67 height 8
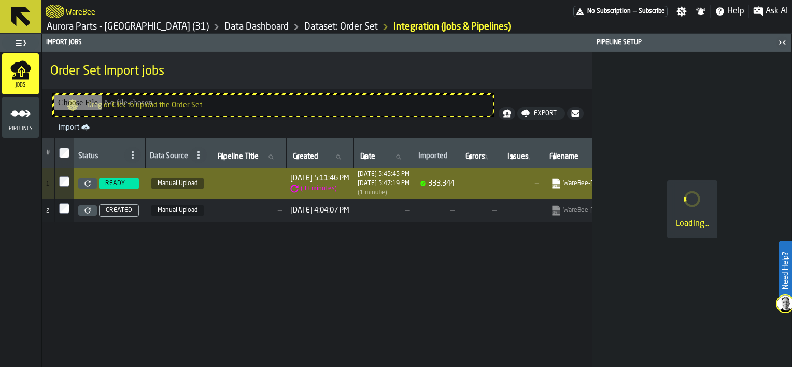
click at [23, 108] on icon "menu Pipelines" at bounding box center [20, 113] width 21 height 21
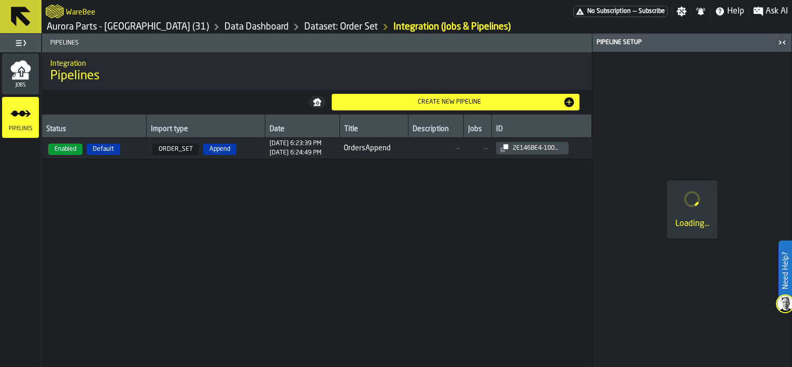
click at [21, 75] on icon "menu Jobs" at bounding box center [20, 70] width 21 height 21
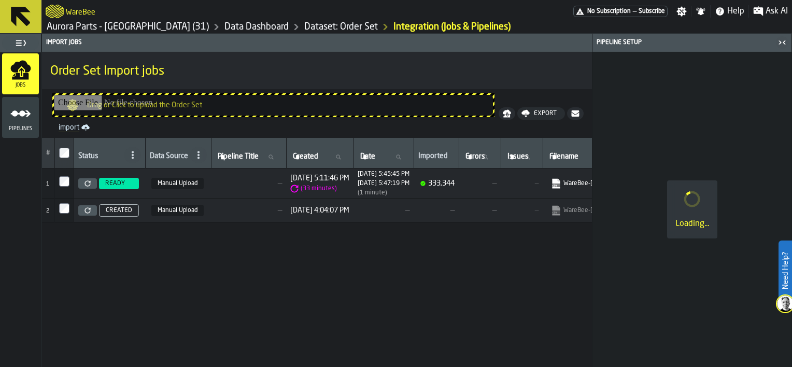
click at [781, 44] on icon "button-toggle-Close me" at bounding box center [782, 42] width 12 height 12
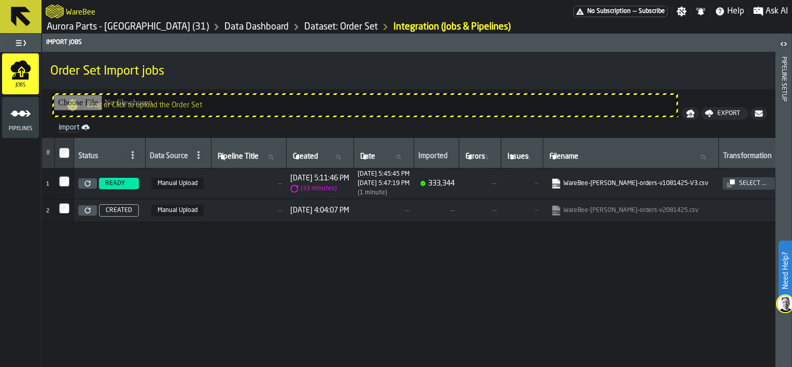
click at [780, 44] on icon "button-toggle-Open" at bounding box center [784, 44] width 12 height 12
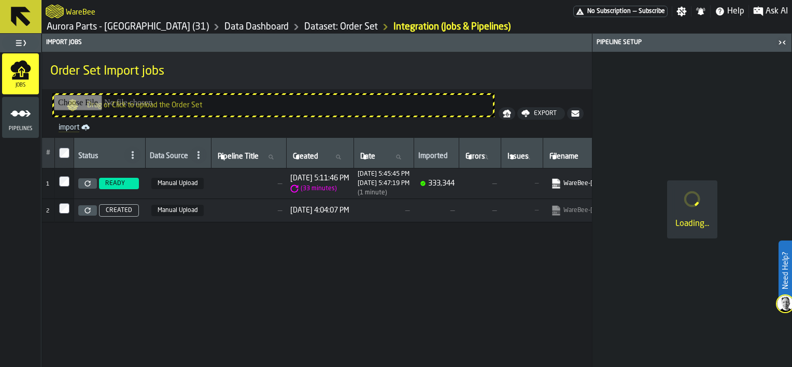
click at [304, 25] on link "Dataset: Order Set" at bounding box center [341, 26] width 74 height 11
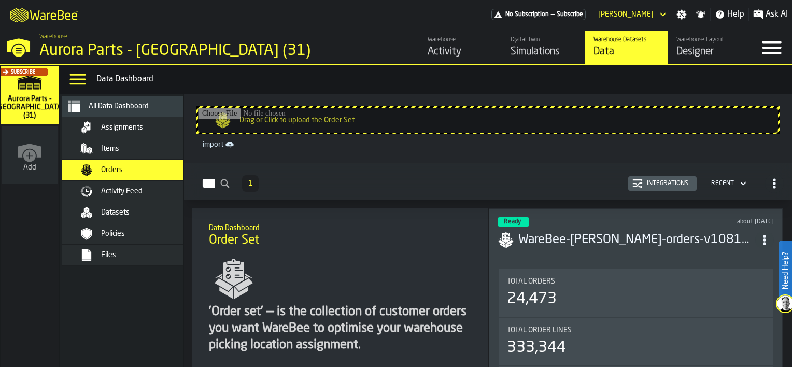
click at [661, 179] on div "Integrations" at bounding box center [663, 183] width 60 height 10
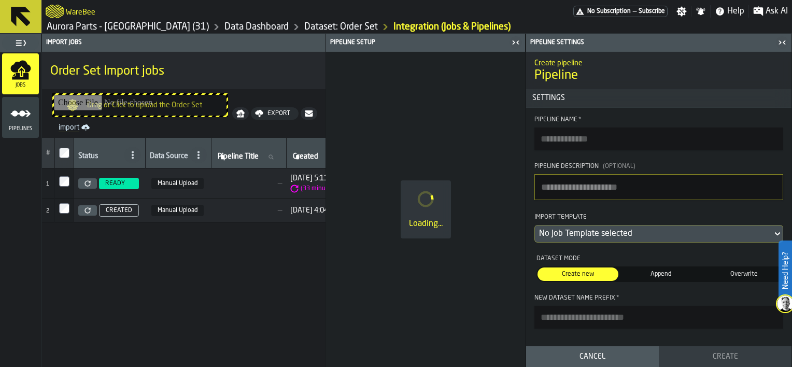
click at [23, 119] on icon "menu Pipelines" at bounding box center [20, 113] width 21 height 21
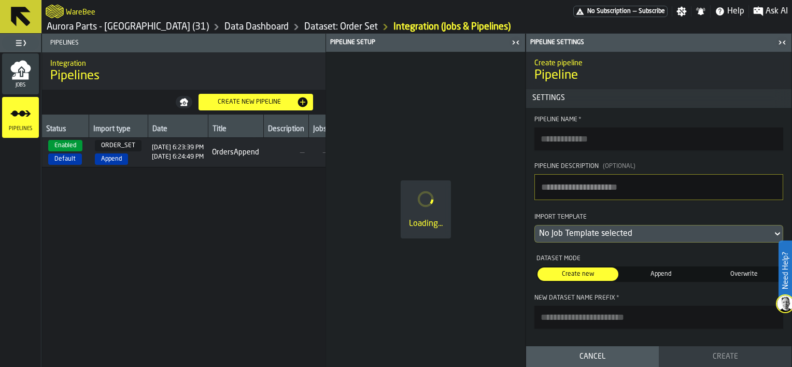
click at [28, 78] on icon "menu Jobs" at bounding box center [20, 70] width 21 height 21
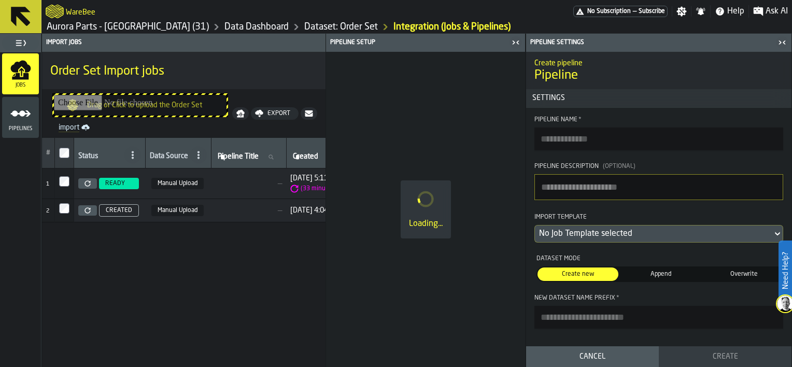
click at [225, 24] on link "Data Dashboard" at bounding box center [257, 26] width 64 height 11
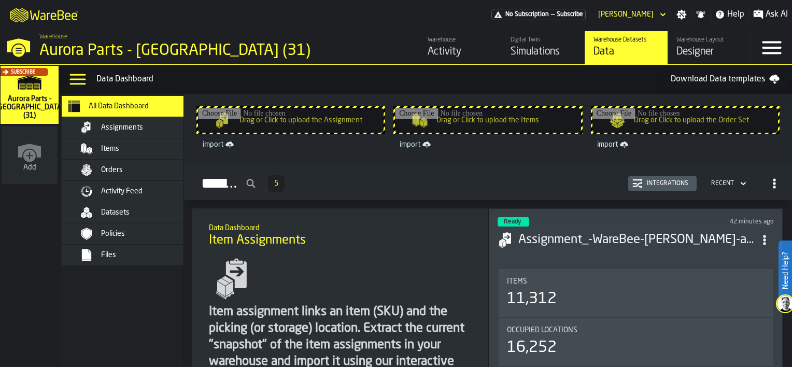
scroll to position [52, 0]
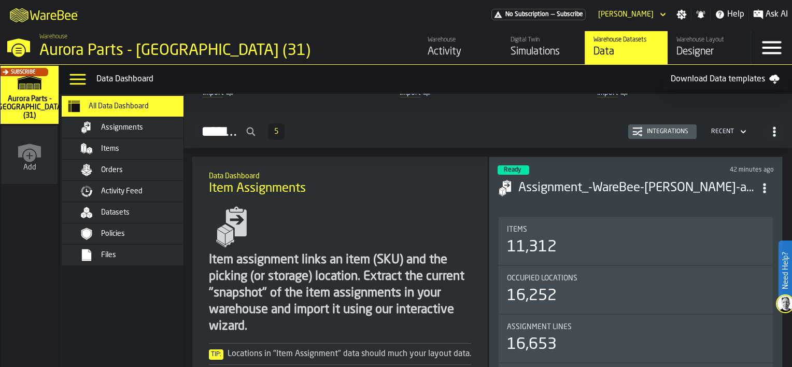
click at [121, 167] on span "Orders" at bounding box center [112, 170] width 22 height 8
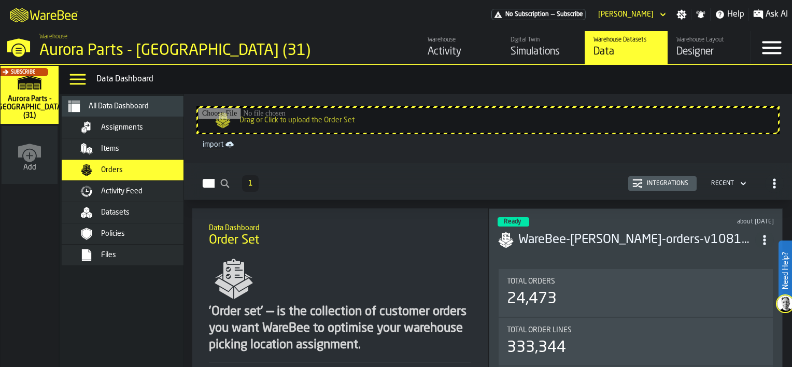
click at [724, 184] on div "Recent" at bounding box center [722, 183] width 23 height 7
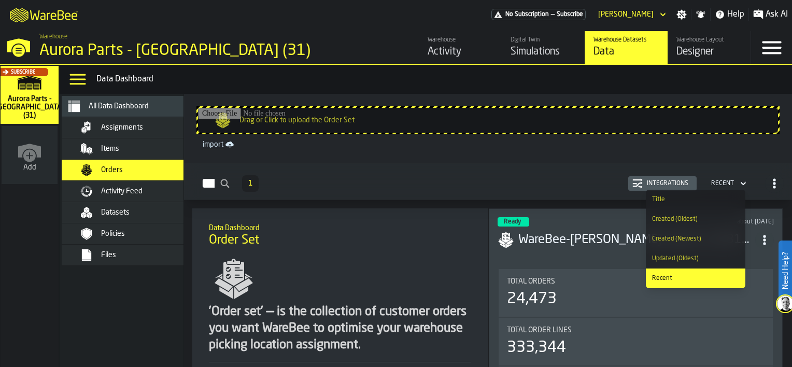
click at [137, 170] on div "Orders" at bounding box center [152, 170] width 102 height 8
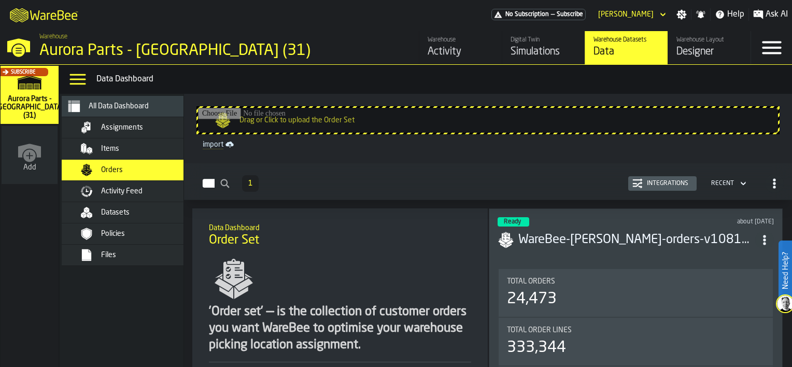
click at [672, 184] on div "Integrations" at bounding box center [668, 183] width 50 height 7
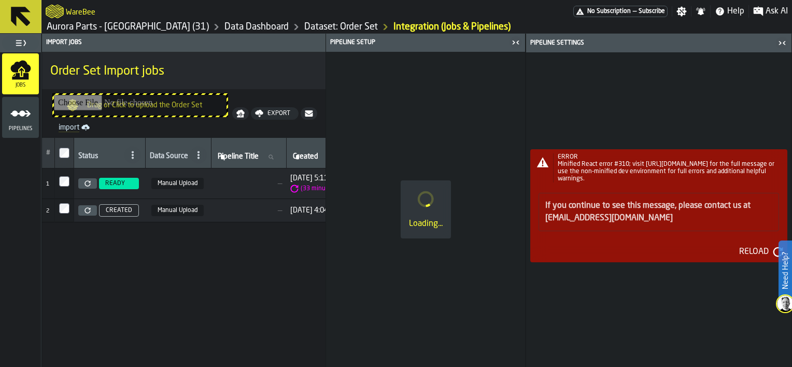
click at [12, 119] on icon "menu Pipelines" at bounding box center [20, 113] width 21 height 21
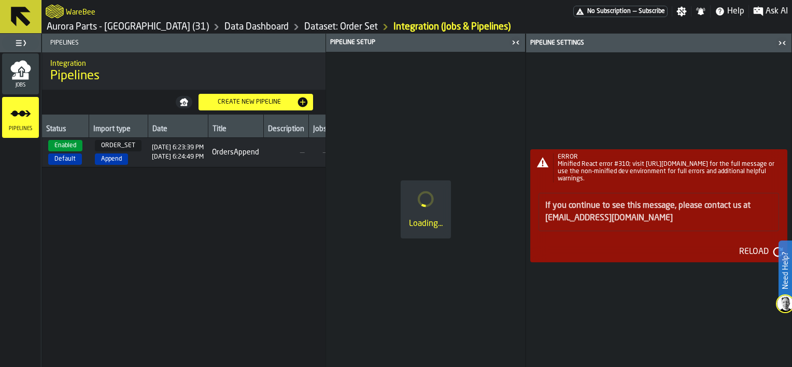
click at [15, 82] on span "Jobs" at bounding box center [20, 85] width 37 height 6
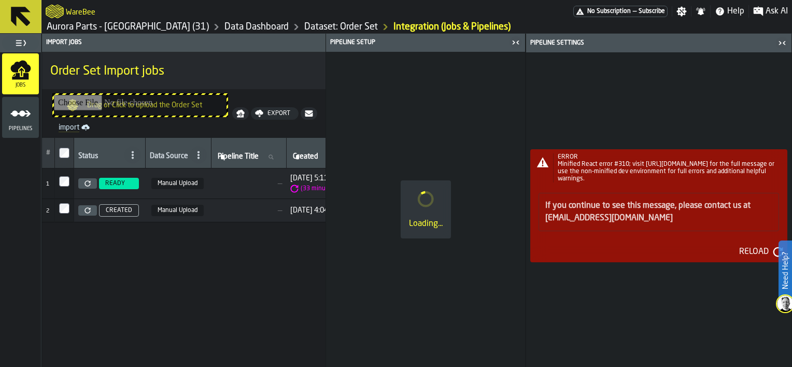
click at [525, 259] on div "Loading..." at bounding box center [425, 209] width 199 height 315
click at [200, 20] on div "WareBee" at bounding box center [310, 11] width 528 height 19
click at [225, 22] on link "Data Dashboard" at bounding box center [257, 26] width 64 height 11
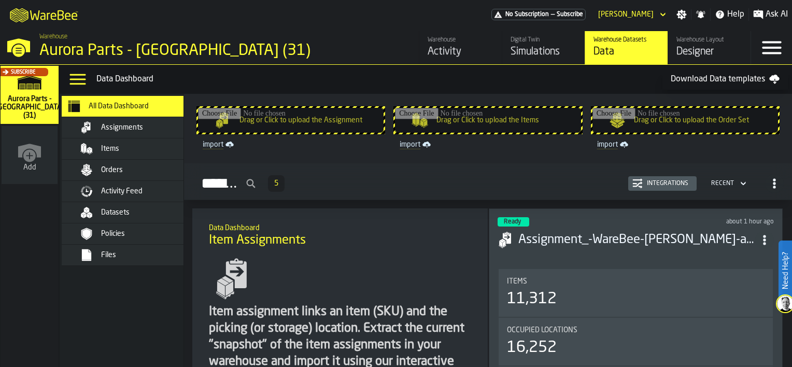
click at [534, 54] on div "Simulations" at bounding box center [544, 52] width 66 height 15
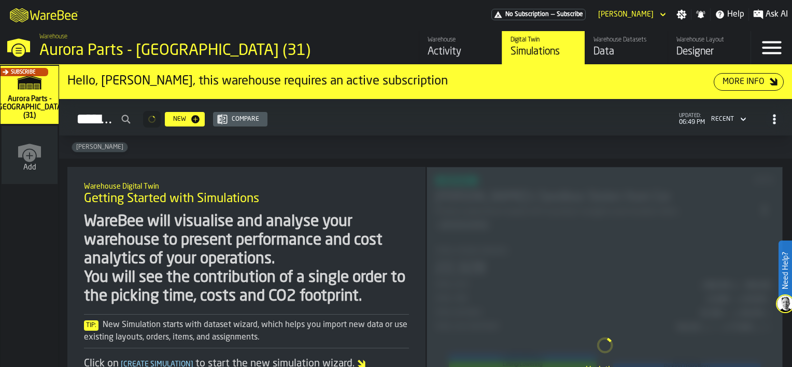
click at [442, 46] on div "Activity" at bounding box center [461, 52] width 66 height 15
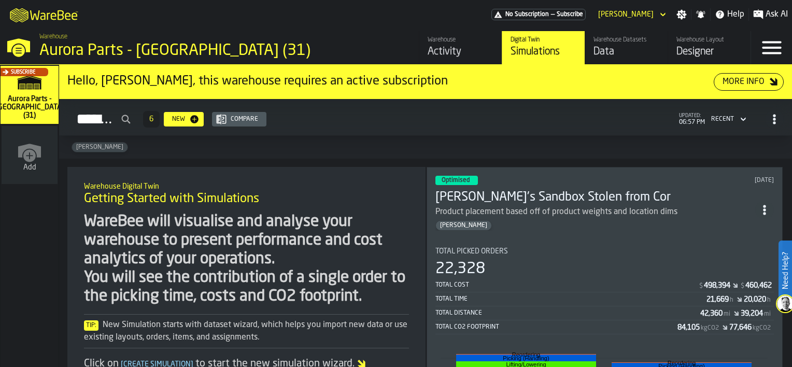
click at [611, 55] on div "Data" at bounding box center [627, 52] width 66 height 15
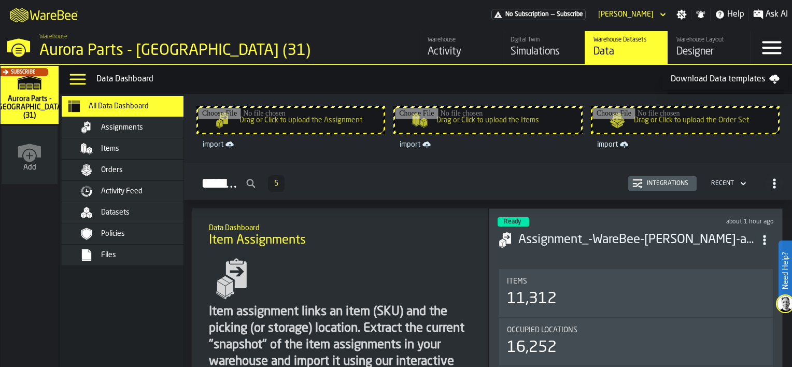
click at [104, 163] on div "Orders" at bounding box center [134, 170] width 145 height 21
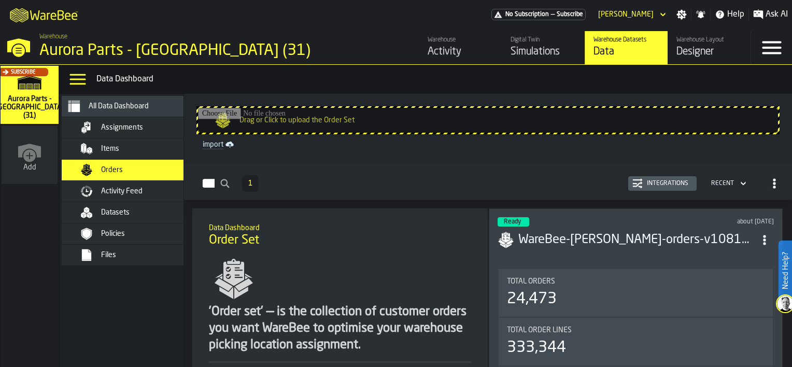
click at [662, 187] on div "Integrations" at bounding box center [668, 183] width 50 height 7
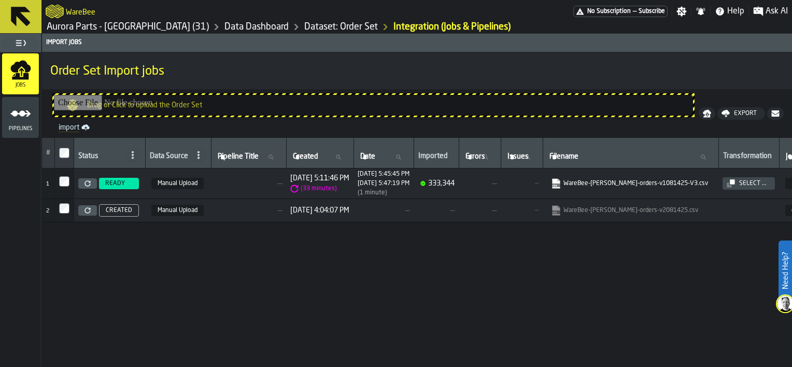
click at [25, 110] on icon "menu Pipelines" at bounding box center [20, 113] width 21 height 21
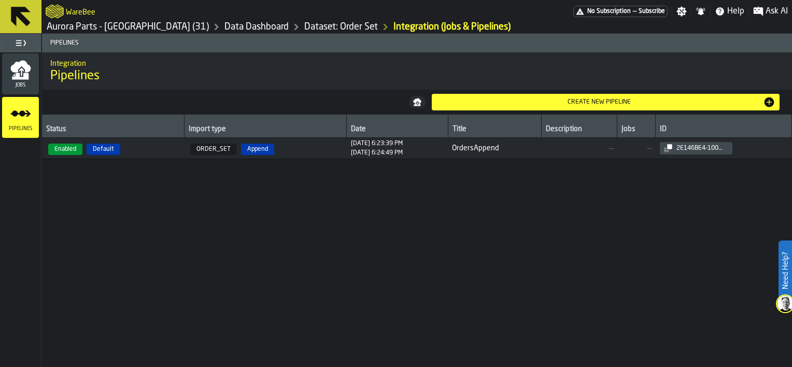
click at [24, 73] on icon "menu Jobs" at bounding box center [20, 76] width 17 height 7
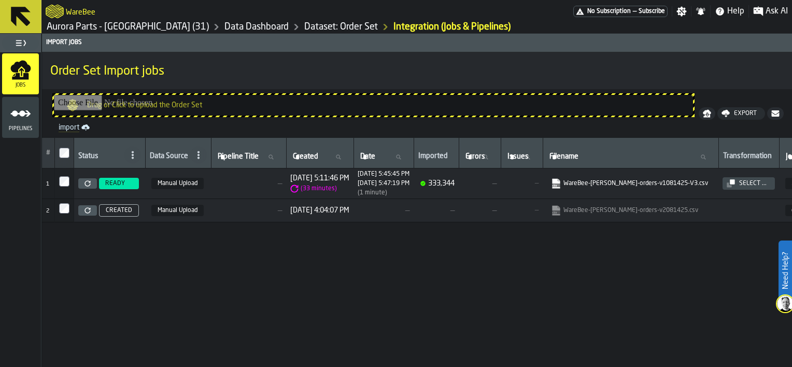
drag, startPoint x: 198, startPoint y: 363, endPoint x: 260, endPoint y: 364, distance: 62.2
click at [260, 364] on div "# Status Data Source Pipeline Title Pipeline Title Created Created Date Date Im…" at bounding box center [417, 252] width 750 height 229
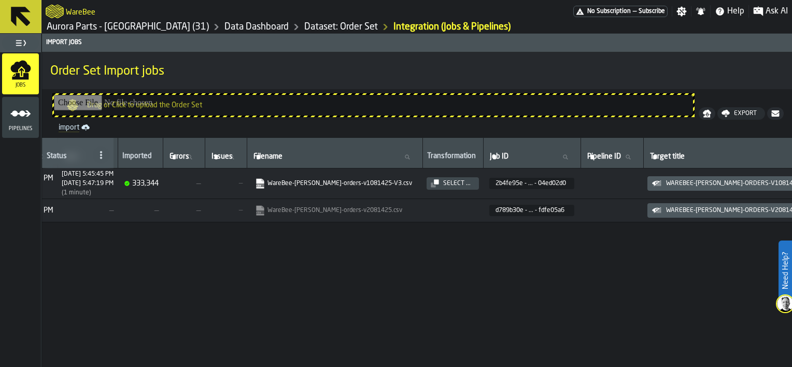
scroll to position [0, 557]
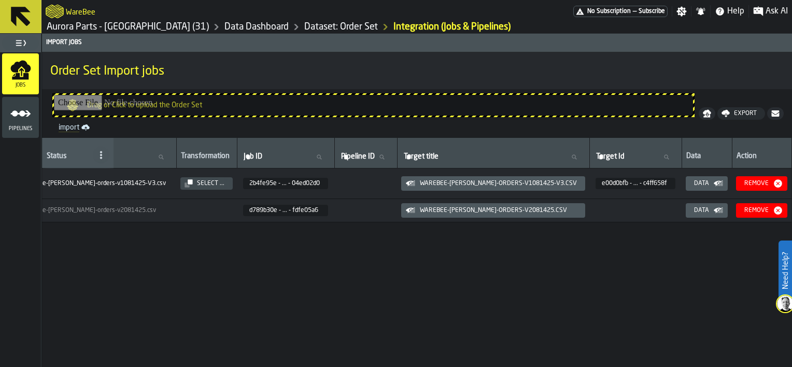
click at [365, 185] on td at bounding box center [365, 183] width 63 height 31
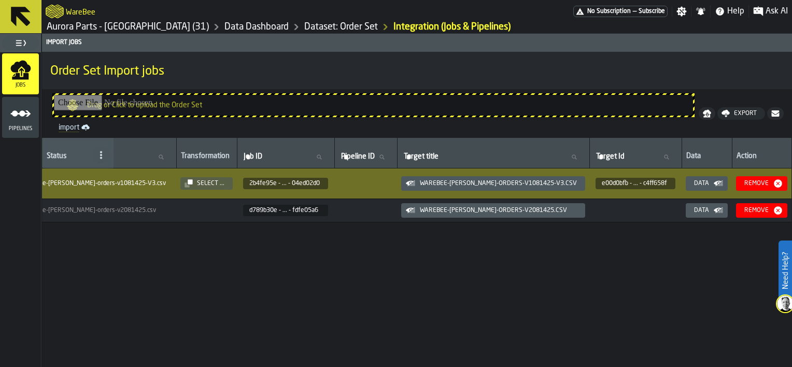
click at [18, 119] on icon "menu Pipelines" at bounding box center [20, 113] width 21 height 21
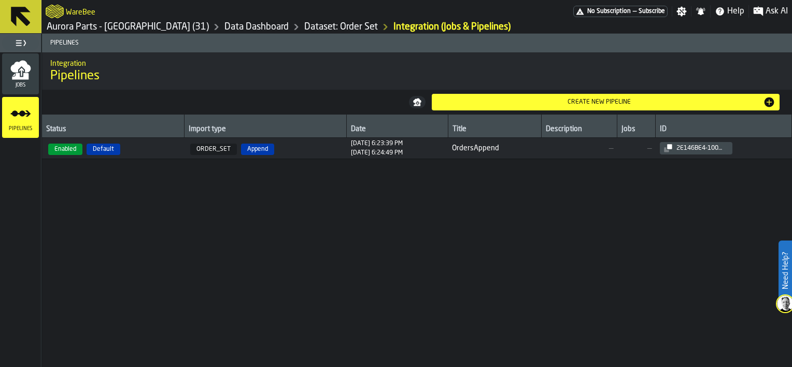
click at [302, 145] on span "ORDER_SET Append" at bounding box center [265, 148] width 154 height 13
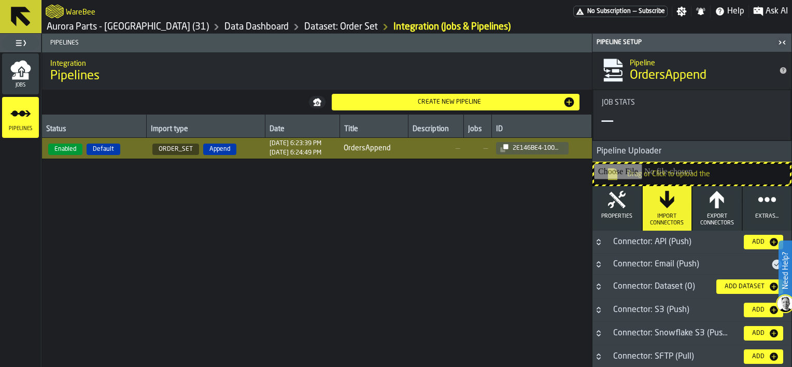
click at [21, 74] on icon "menu Jobs" at bounding box center [21, 72] width 5 height 8
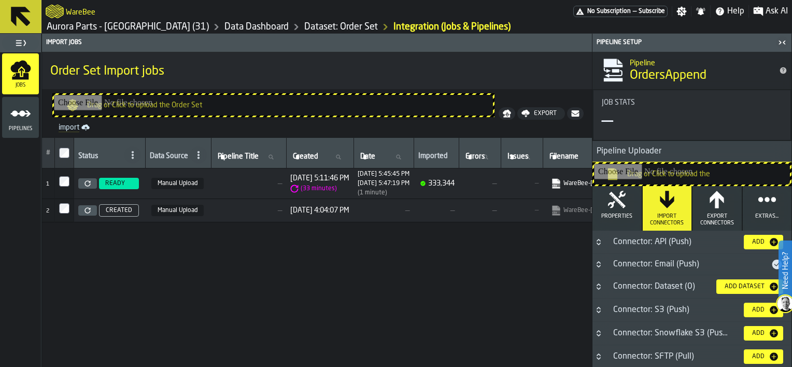
click at [244, 182] on span "—" at bounding box center [248, 183] width 67 height 8
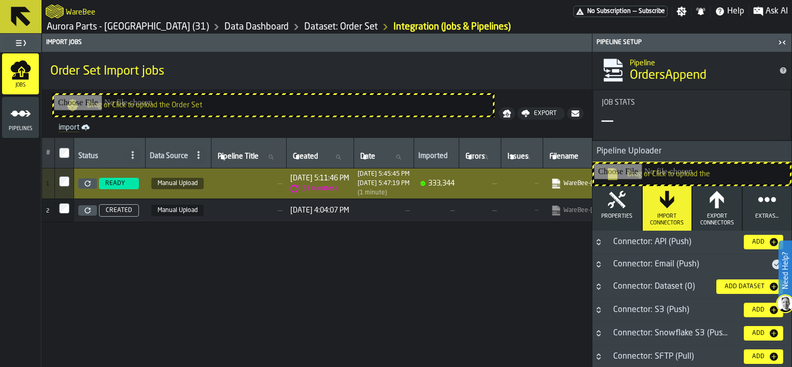
click at [778, 41] on icon "button-toggle-Close me" at bounding box center [782, 42] width 12 height 12
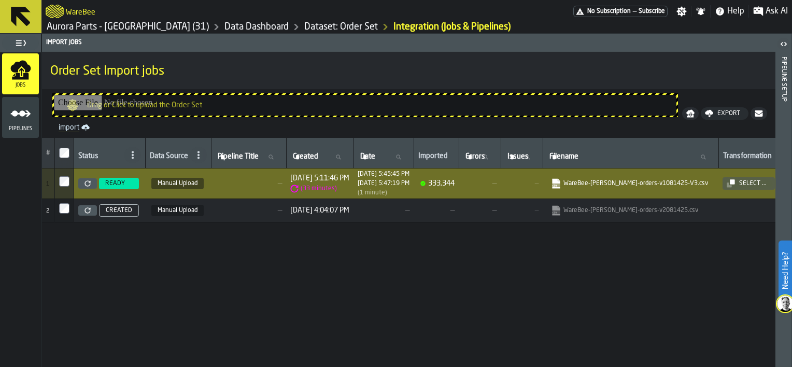
click at [778, 41] on icon "button-toggle-Open" at bounding box center [784, 44] width 12 height 12
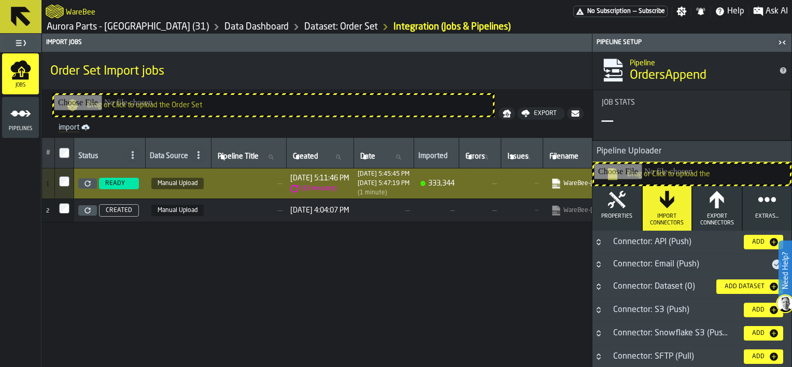
click at [225, 29] on link "Data Dashboard" at bounding box center [257, 26] width 64 height 11
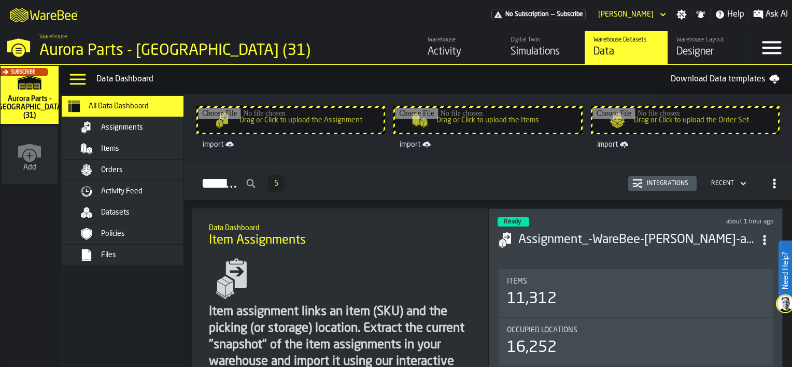
click at [111, 168] on span "Orders" at bounding box center [112, 170] width 22 height 8
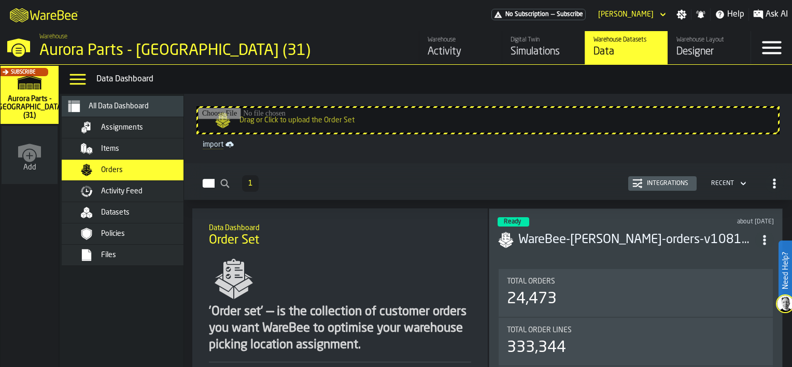
click at [653, 183] on div "Integrations" at bounding box center [668, 183] width 50 height 7
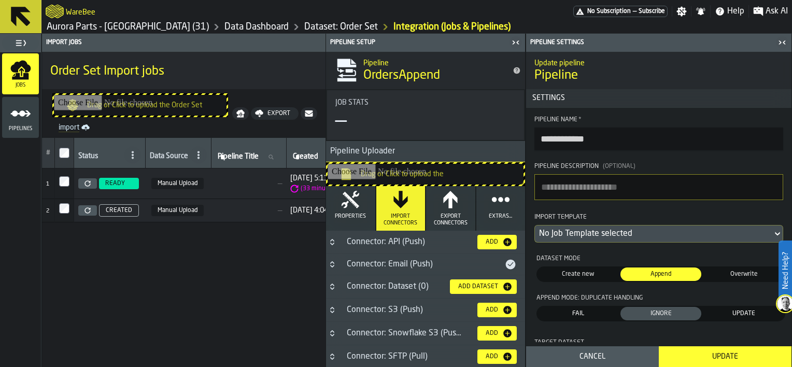
click at [26, 120] on icon "menu Pipelines" at bounding box center [20, 113] width 21 height 21
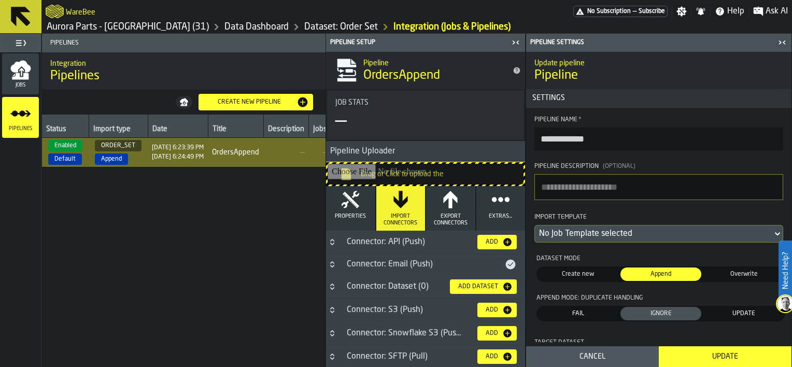
click at [22, 80] on div "Jobs" at bounding box center [20, 74] width 37 height 29
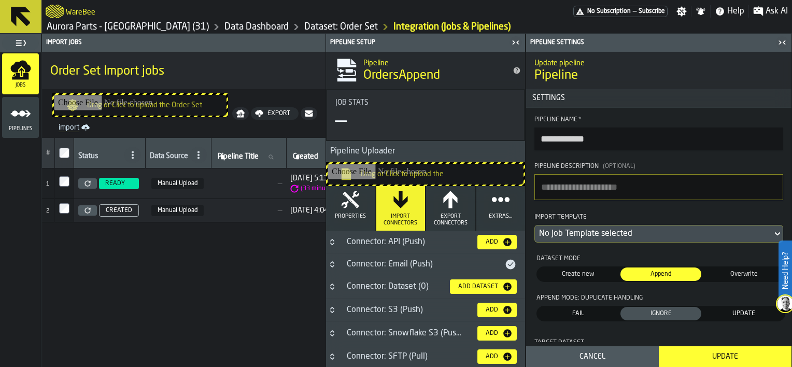
click at [18, 116] on icon "menu Pipelines" at bounding box center [20, 113] width 21 height 21
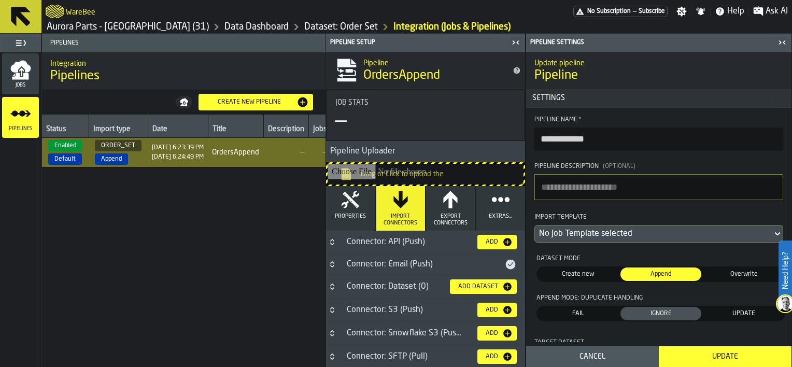
click at [21, 74] on icon "menu Jobs" at bounding box center [20, 70] width 21 height 21
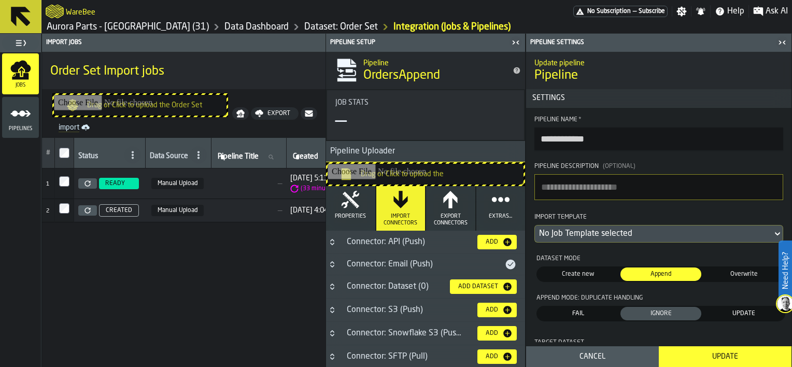
click at [15, 133] on div "Pipelines" at bounding box center [20, 117] width 37 height 41
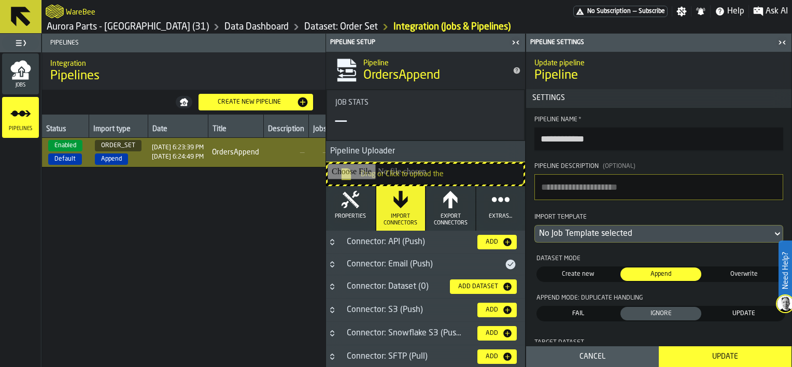
click at [25, 81] on div "Jobs" at bounding box center [20, 74] width 37 height 29
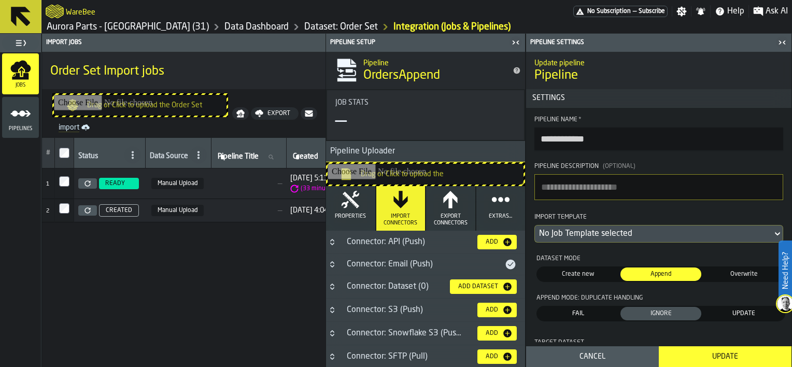
click at [304, 29] on link "Dataset: Order Set" at bounding box center [341, 26] width 74 height 11
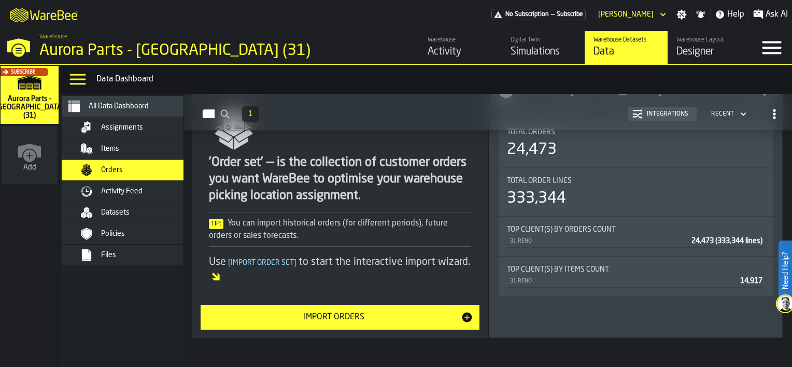
scroll to position [156, 0]
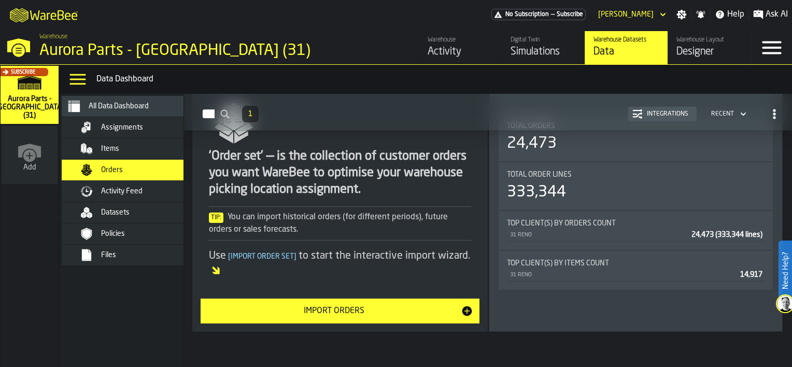
click at [356, 18] on div "M A K I N G W A R E H O U S E S M O R E EF F I C I E N T No Subscription — Subs…" at bounding box center [396, 14] width 792 height 29
click at [101, 148] on span "Items" at bounding box center [110, 149] width 18 height 8
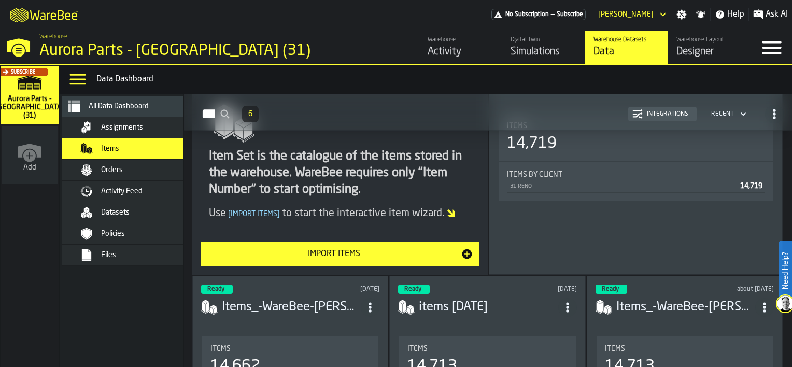
click at [132, 204] on div "Datasets" at bounding box center [134, 212] width 145 height 21
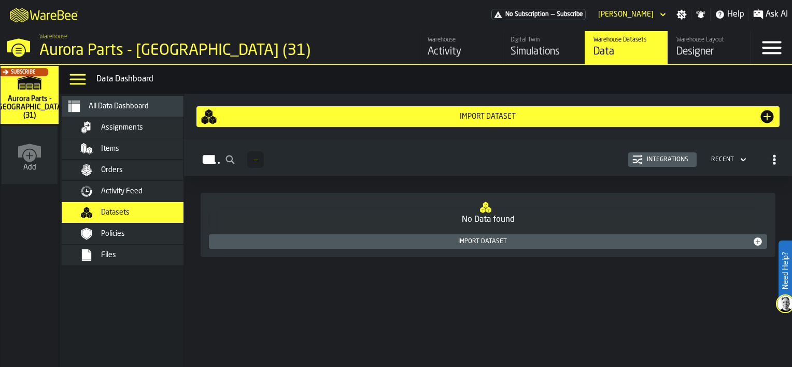
click at [356, 32] on div "Warehouse Aurora Parts - Reno (31)" at bounding box center [203, 46] width 336 height 35
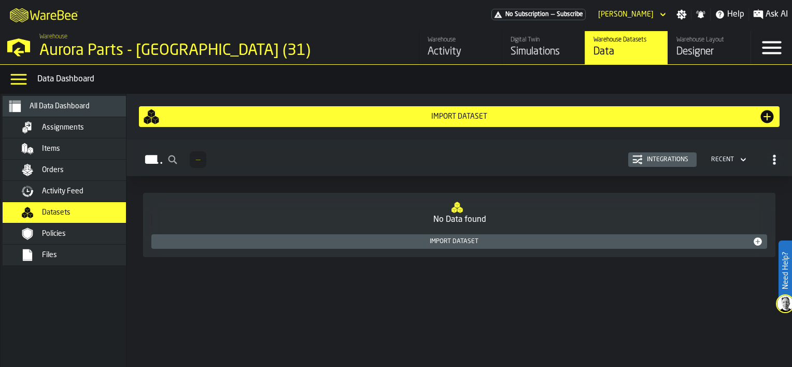
click at [50, 127] on span "Assignments" at bounding box center [63, 127] width 42 height 8
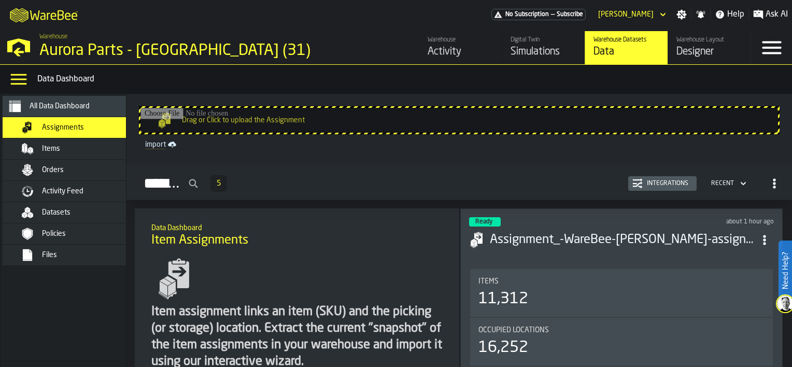
click at [50, 152] on span "Items" at bounding box center [51, 149] width 18 height 8
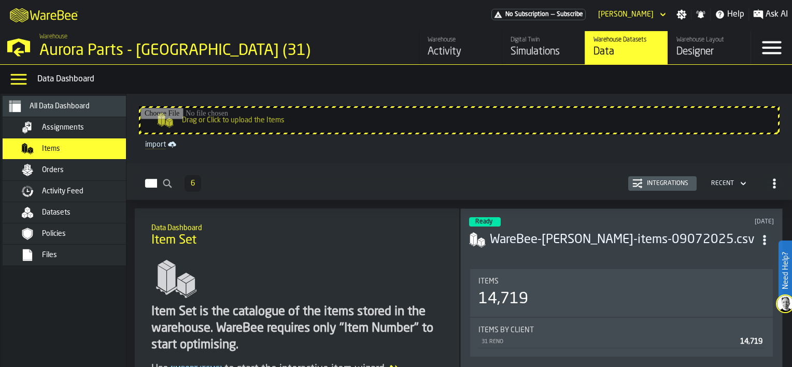
click at [52, 170] on span "Orders" at bounding box center [53, 170] width 22 height 8
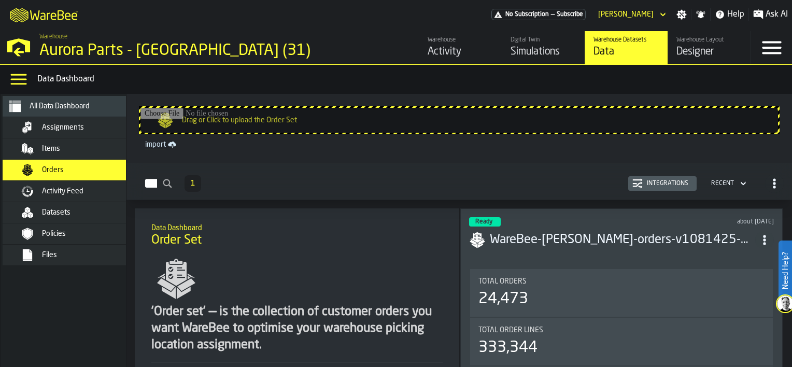
click at [58, 190] on span "Activity Feed" at bounding box center [62, 191] width 41 height 8
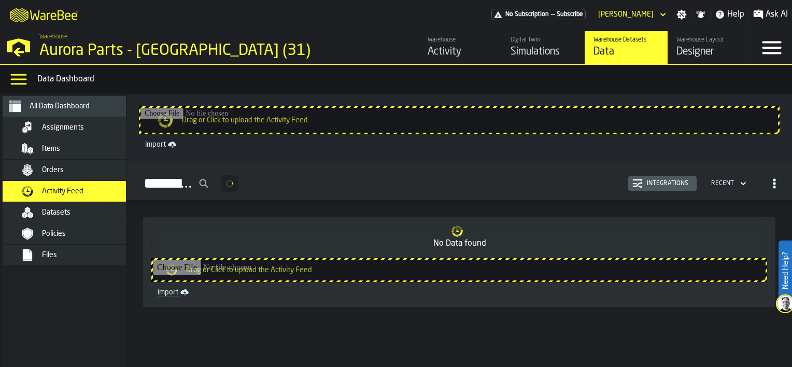
click at [57, 212] on span "Datasets" at bounding box center [56, 212] width 29 height 8
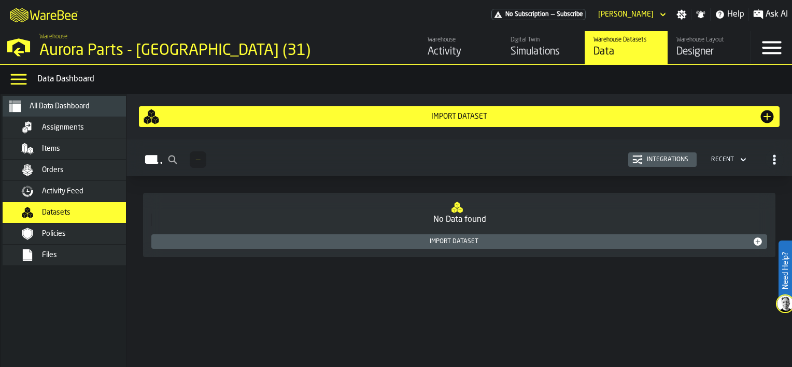
click at [57, 233] on span "Policies" at bounding box center [54, 234] width 24 height 8
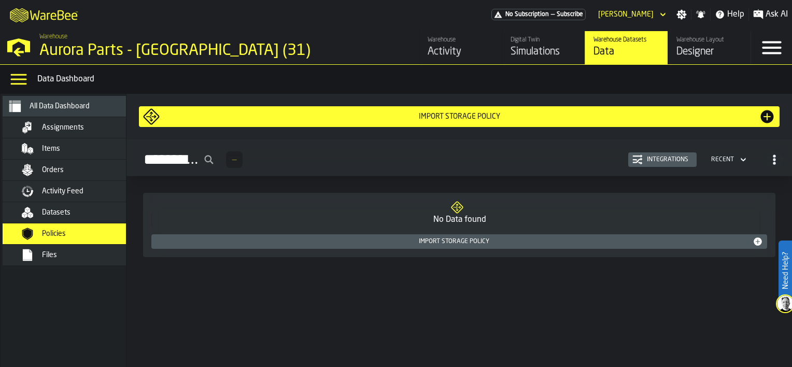
click at [55, 254] on span "Files" at bounding box center [49, 255] width 15 height 8
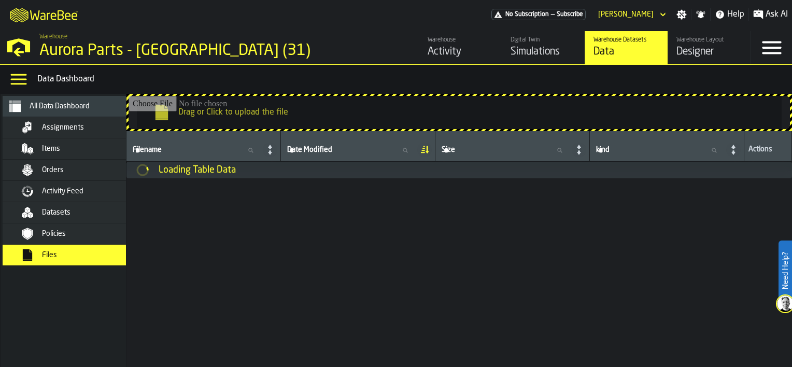
click at [62, 147] on div "Items" at bounding box center [93, 149] width 102 height 8
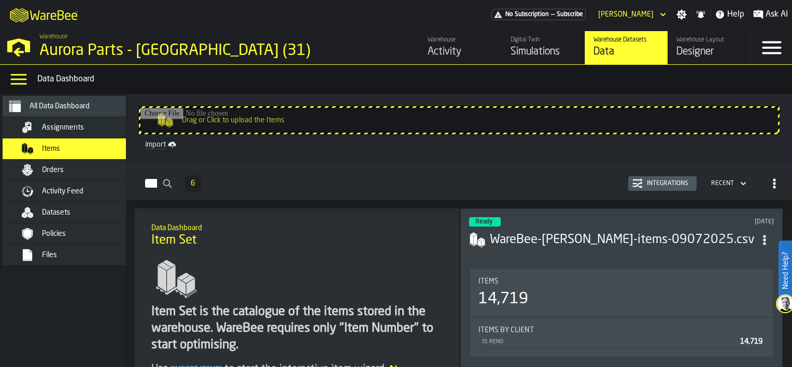
click at [535, 55] on div "Simulations" at bounding box center [544, 52] width 66 height 15
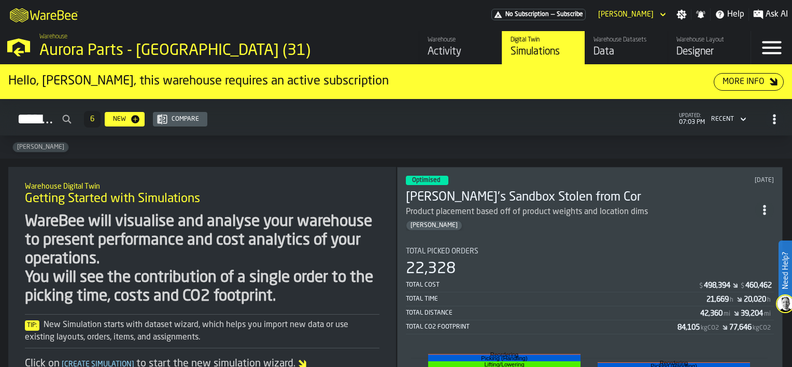
click at [455, 54] on div "Activity" at bounding box center [461, 52] width 66 height 15
